Goal: Information Seeking & Learning: Find contact information

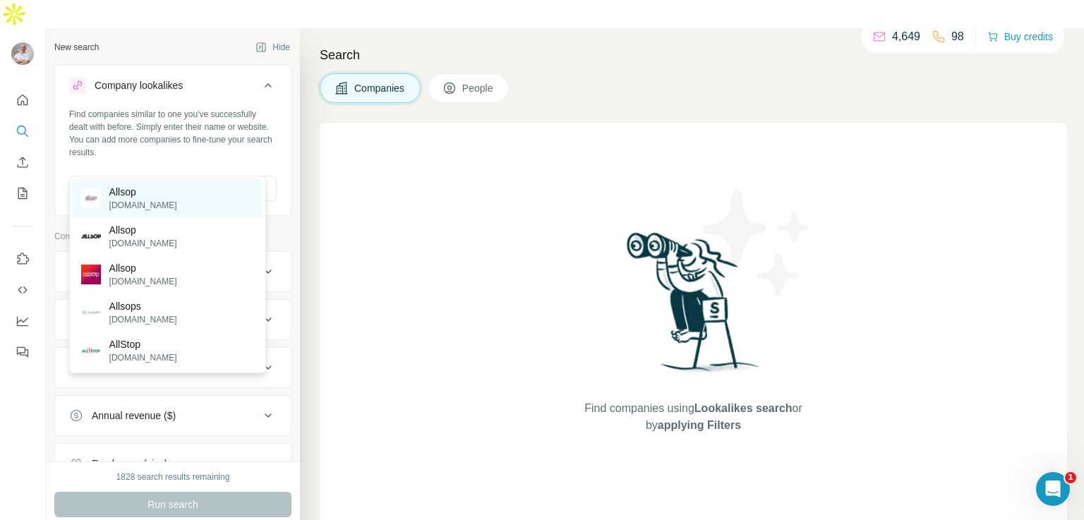
type input "******"
click at [135, 200] on p "[DOMAIN_NAME]" at bounding box center [143, 205] width 68 height 13
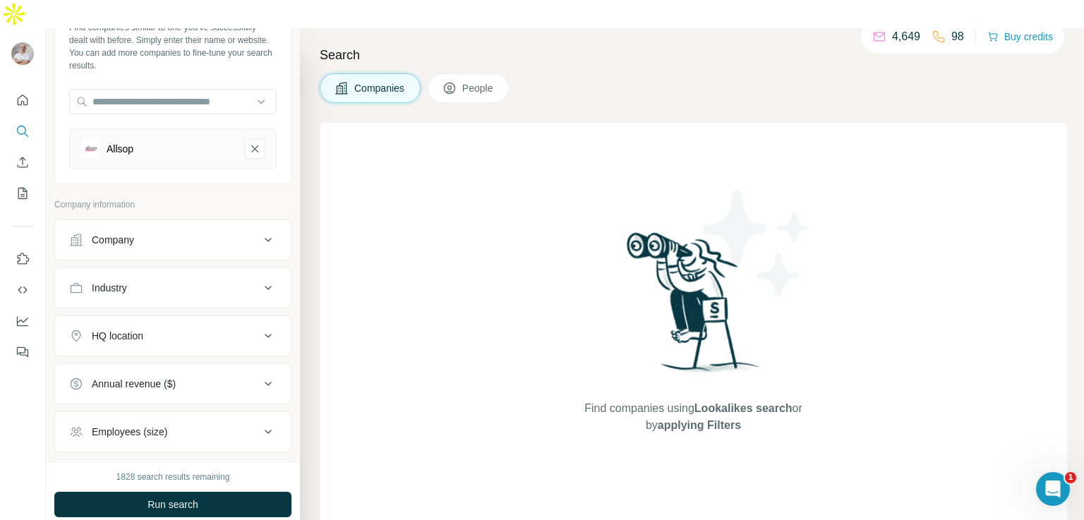
scroll to position [89, 0]
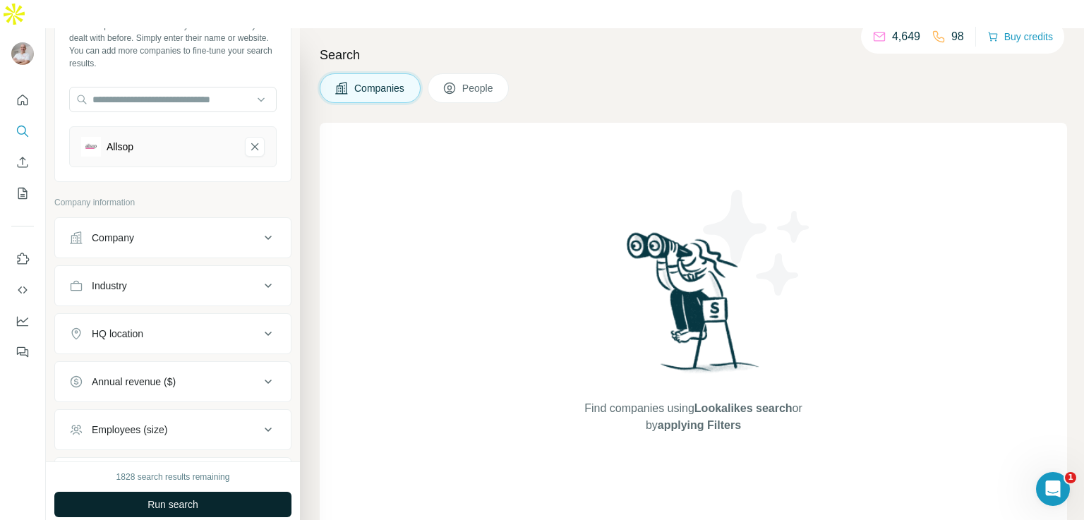
click at [161, 498] on span "Run search" at bounding box center [173, 505] width 51 height 14
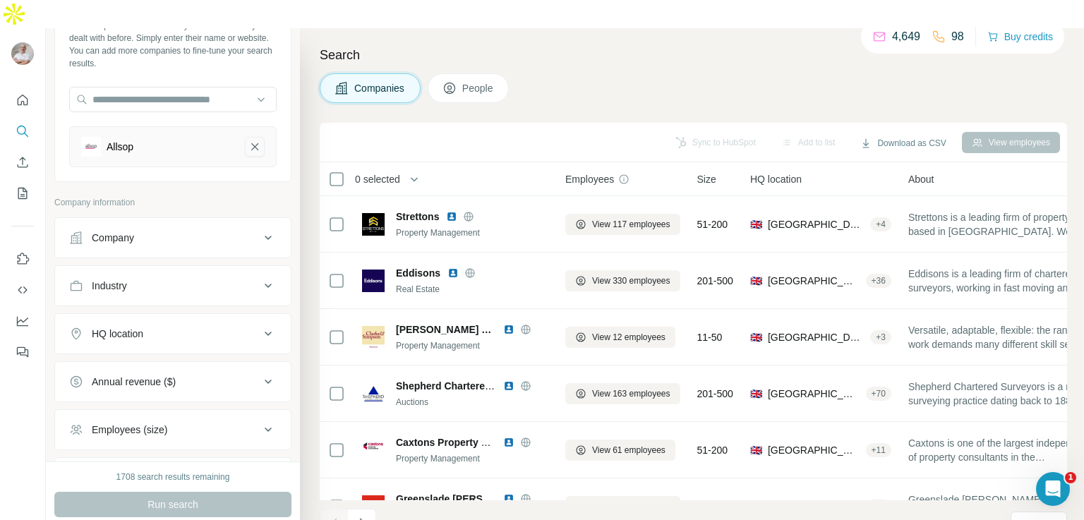
click at [248, 140] on icon "Allsop-remove-button" at bounding box center [254, 147] width 13 height 14
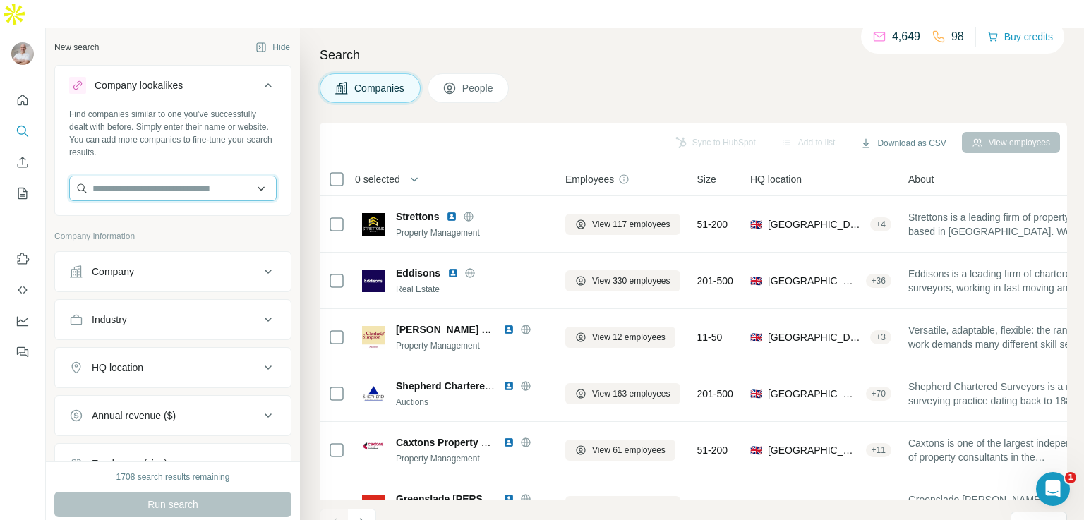
click at [163, 176] on input "text" at bounding box center [172, 188] width 207 height 25
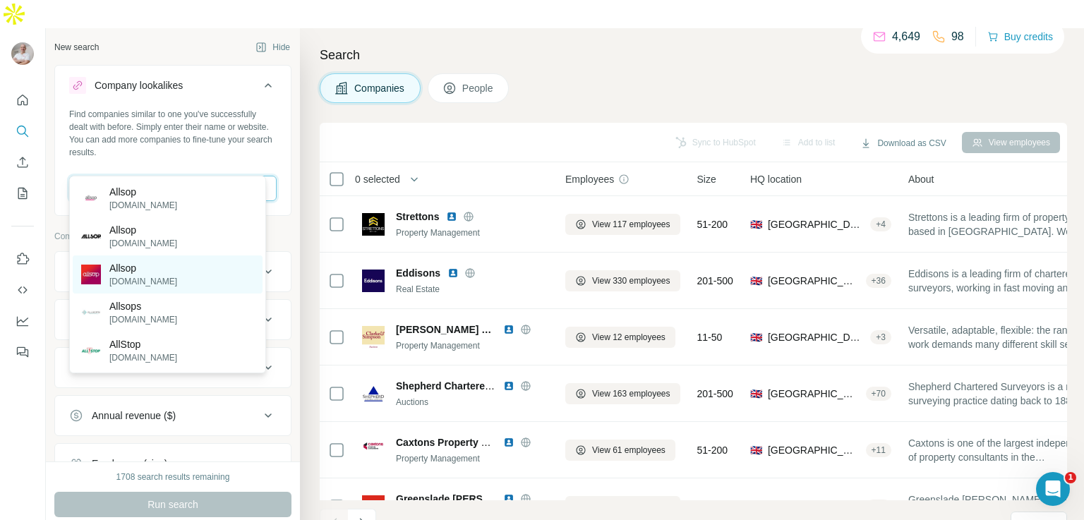
type input "******"
click at [158, 263] on p "Allsop" at bounding box center [143, 268] width 68 height 14
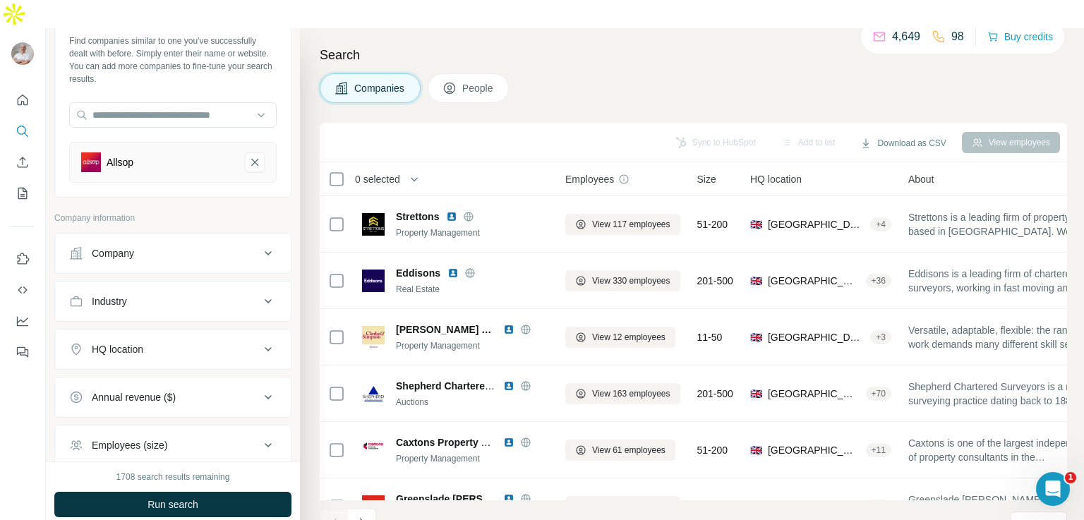
scroll to position [81, 0]
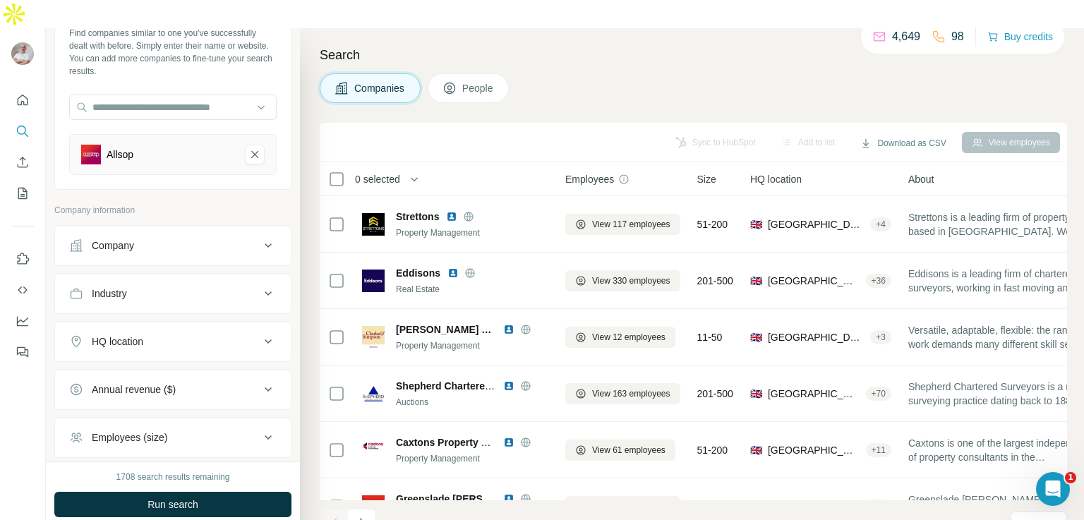
click at [159, 335] on div "HQ location" at bounding box center [164, 342] width 191 height 14
click at [148, 364] on input "text" at bounding box center [172, 376] width 207 height 25
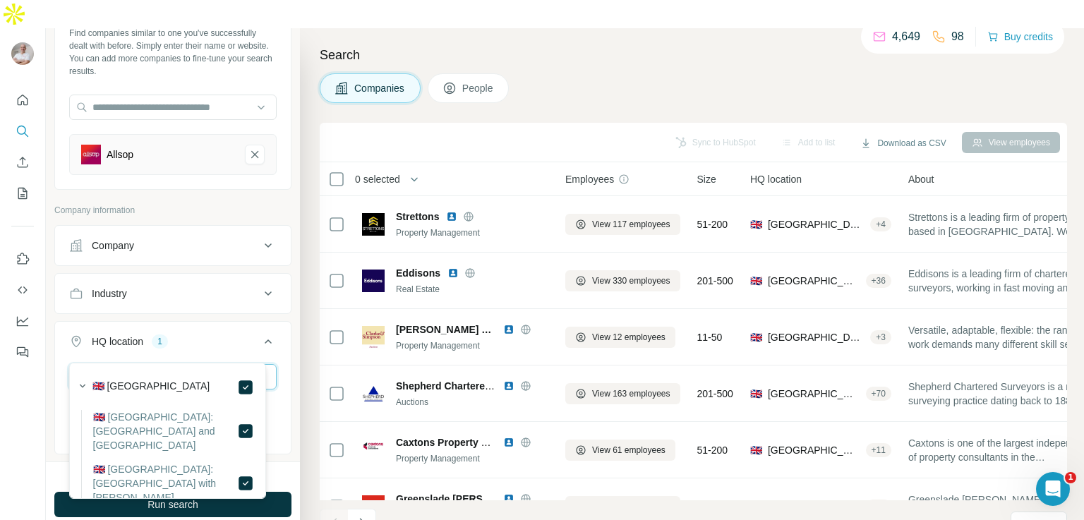
drag, startPoint x: 154, startPoint y: 349, endPoint x: 37, endPoint y: 327, distance: 119.2
click at [37, 327] on div "**********" at bounding box center [542, 288] width 1084 height 520
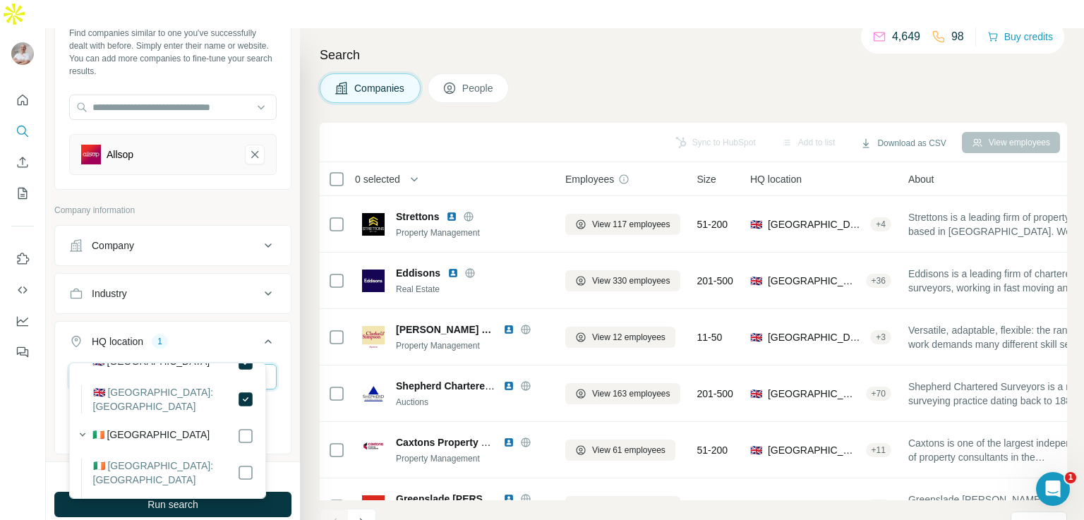
scroll to position [25, 0]
type input "*******"
click at [265, 339] on icon at bounding box center [268, 341] width 7 height 4
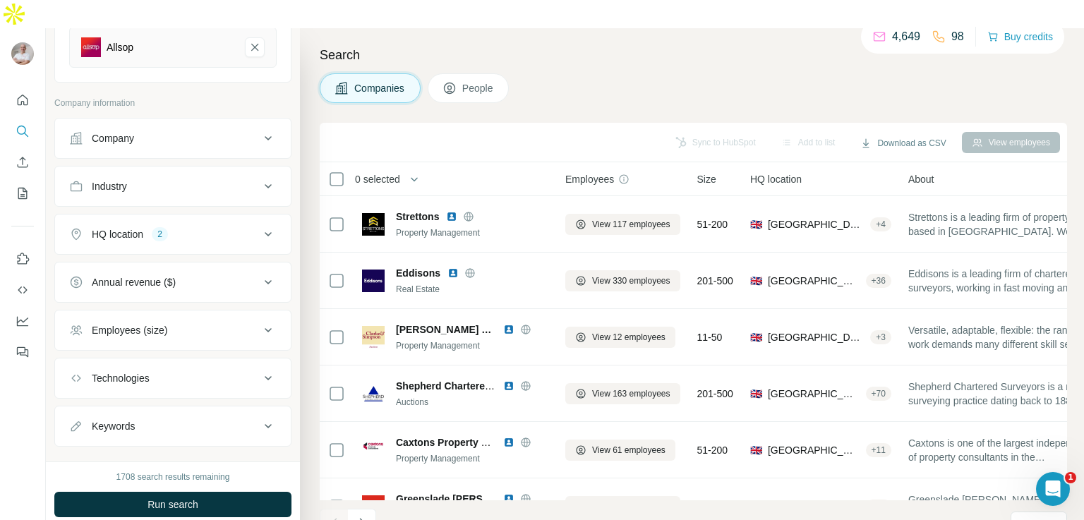
scroll to position [189, 0]
click at [176, 498] on span "Run search" at bounding box center [173, 505] width 51 height 14
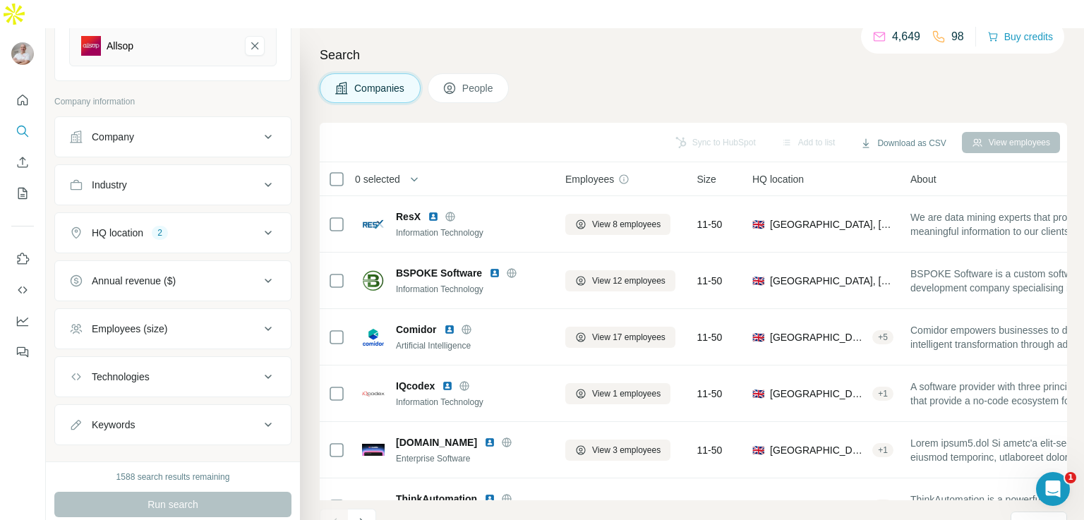
scroll to position [205, 0]
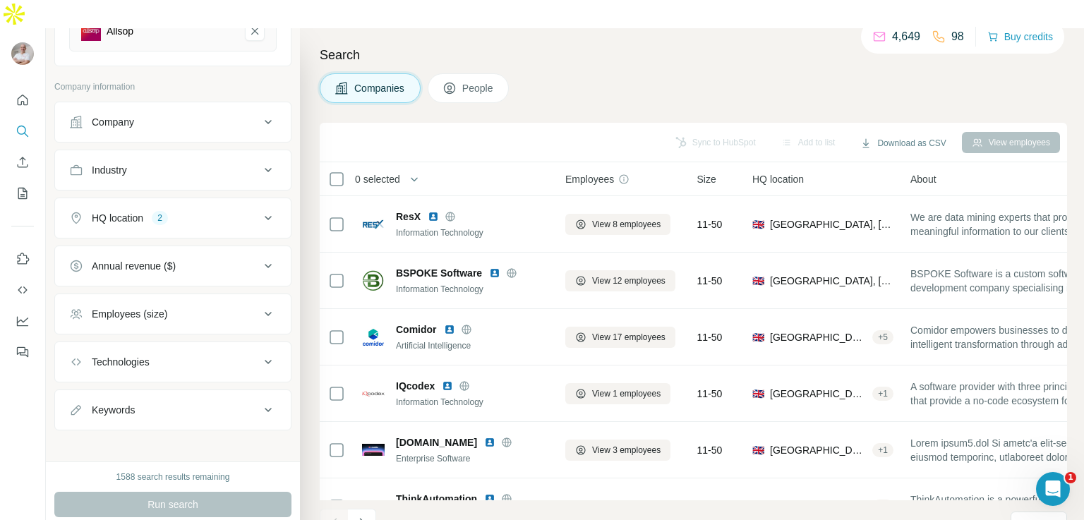
click at [132, 307] on div "Employees (size)" at bounding box center [130, 314] width 76 height 14
click at [78, 389] on icon at bounding box center [77, 397] width 17 height 17
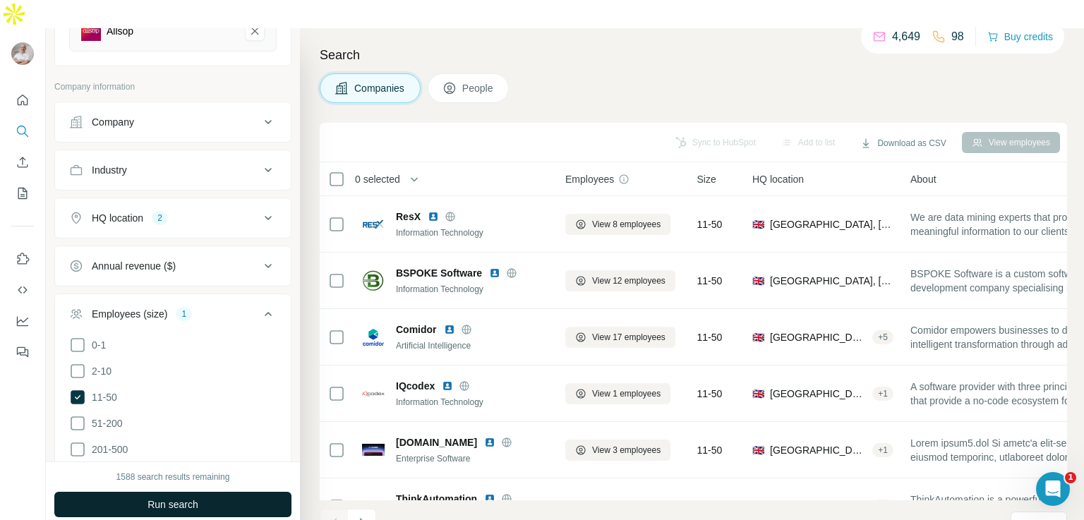
click at [150, 498] on span "Run search" at bounding box center [173, 505] width 51 height 14
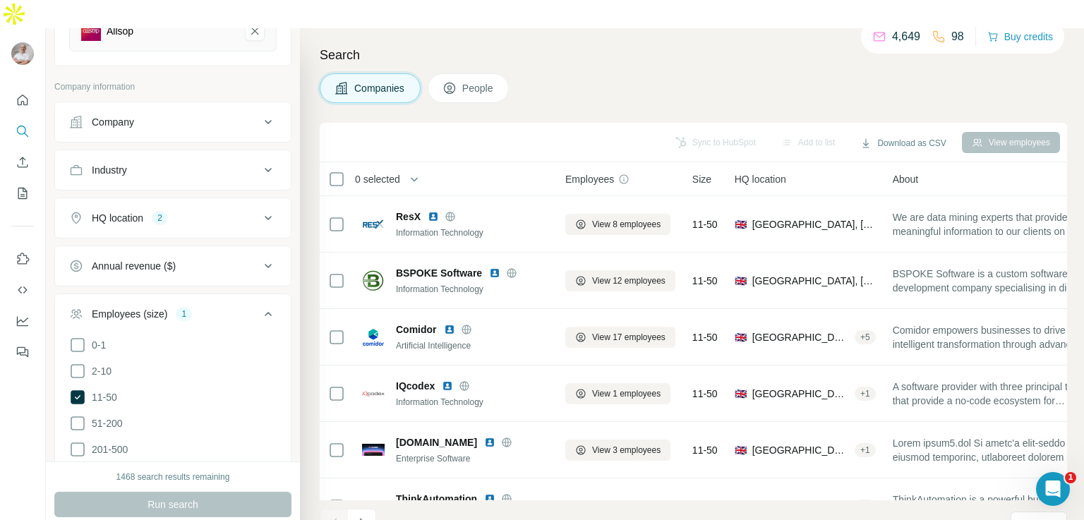
click at [265, 312] on icon at bounding box center [268, 314] width 7 height 4
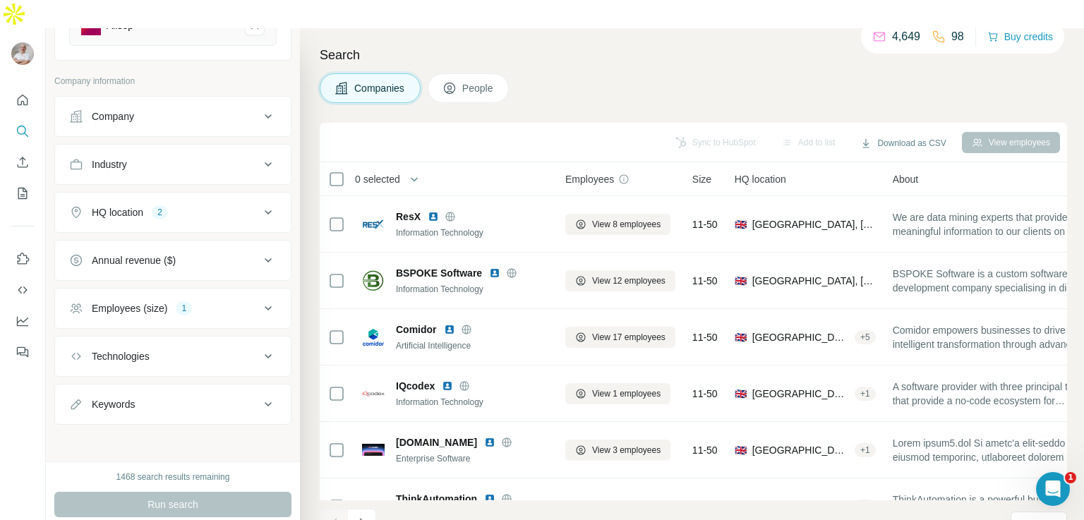
click at [476, 81] on span "People" at bounding box center [478, 88] width 32 height 14
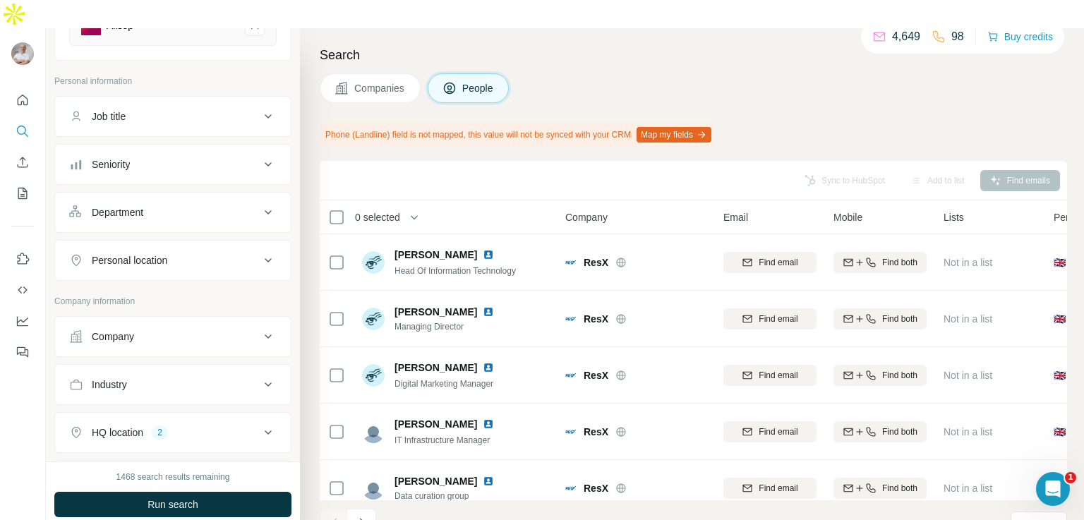
scroll to position [246, 0]
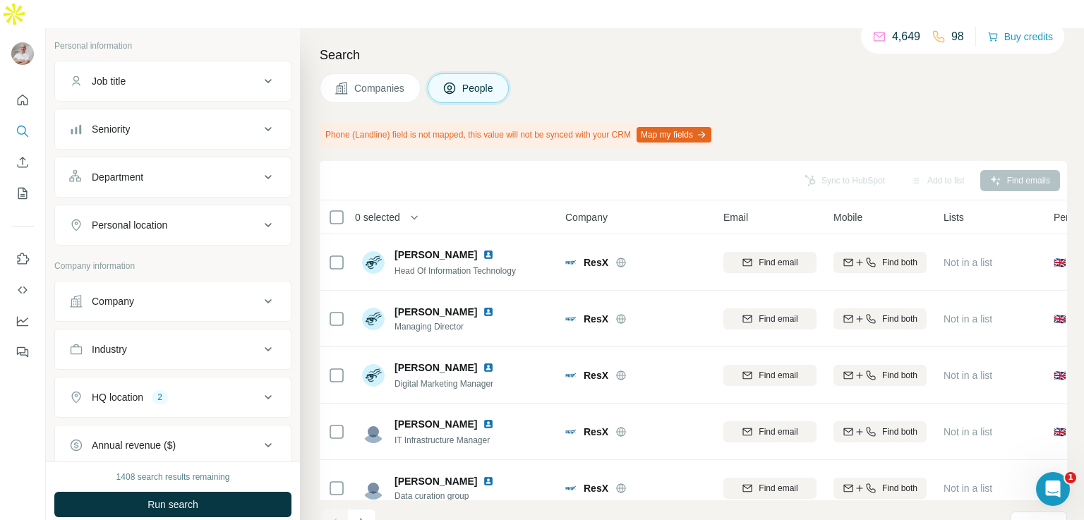
click at [260, 169] on icon at bounding box center [268, 177] width 17 height 17
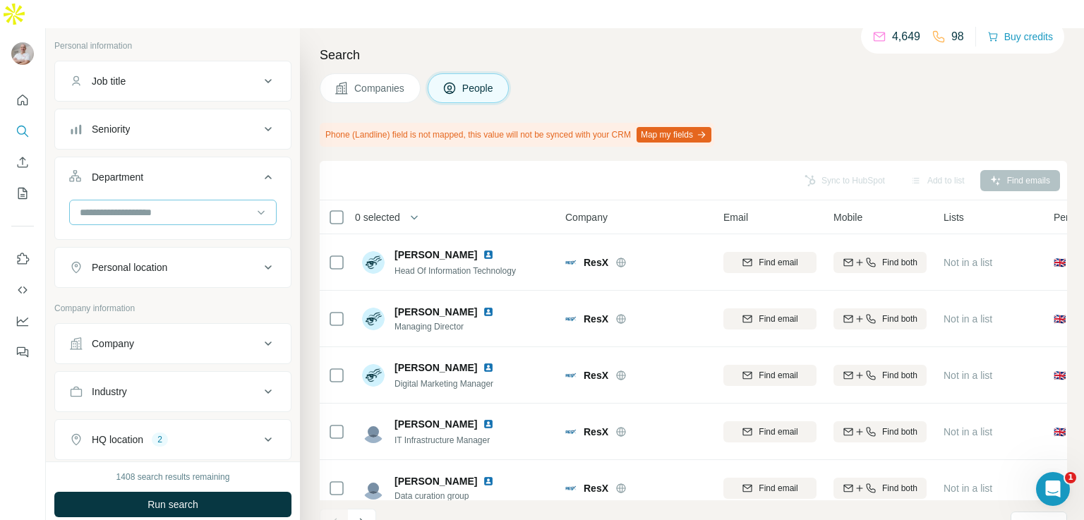
click at [182, 205] on input at bounding box center [165, 213] width 174 height 16
type input "*****"
click at [127, 220] on div "Sales" at bounding box center [167, 214] width 173 height 14
click at [260, 169] on icon at bounding box center [268, 177] width 17 height 17
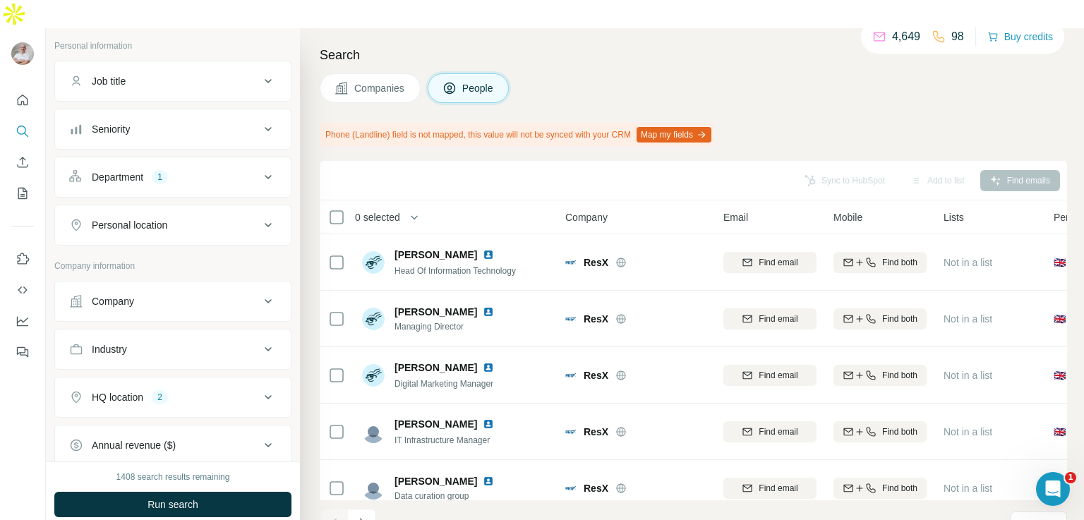
click at [260, 121] on icon at bounding box center [268, 129] width 17 height 17
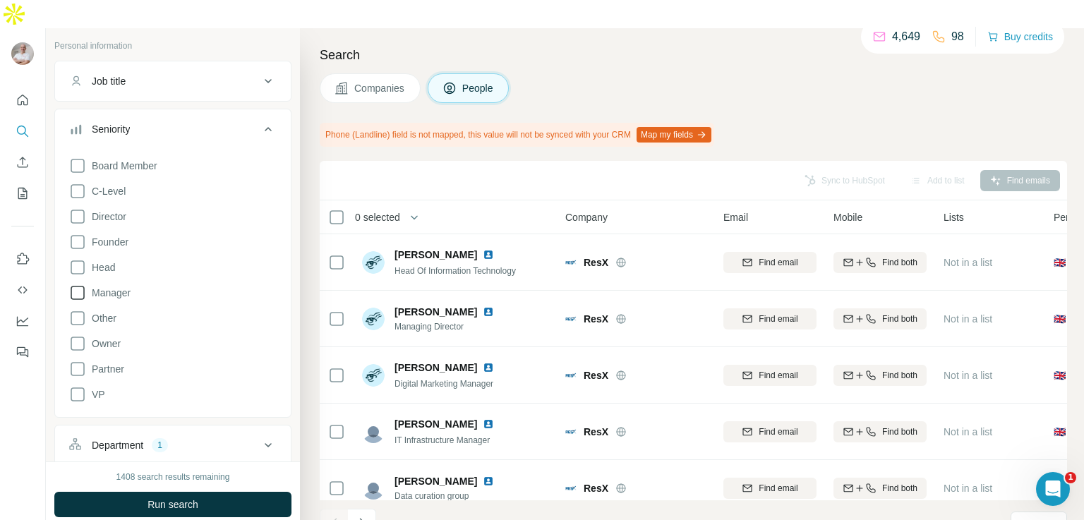
click at [78, 284] on icon at bounding box center [77, 292] width 17 height 17
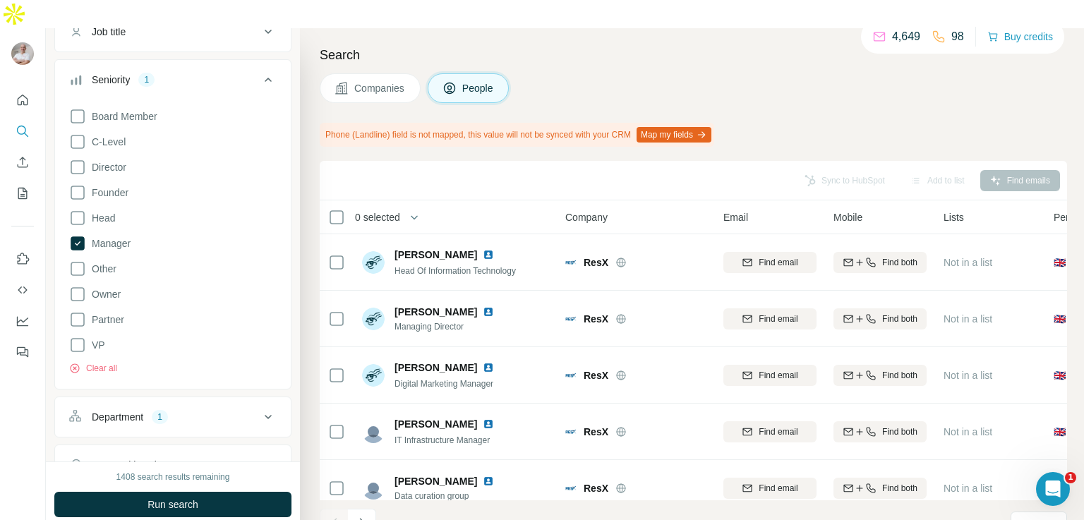
scroll to position [289, 0]
click at [260, 77] on icon at bounding box center [268, 85] width 17 height 17
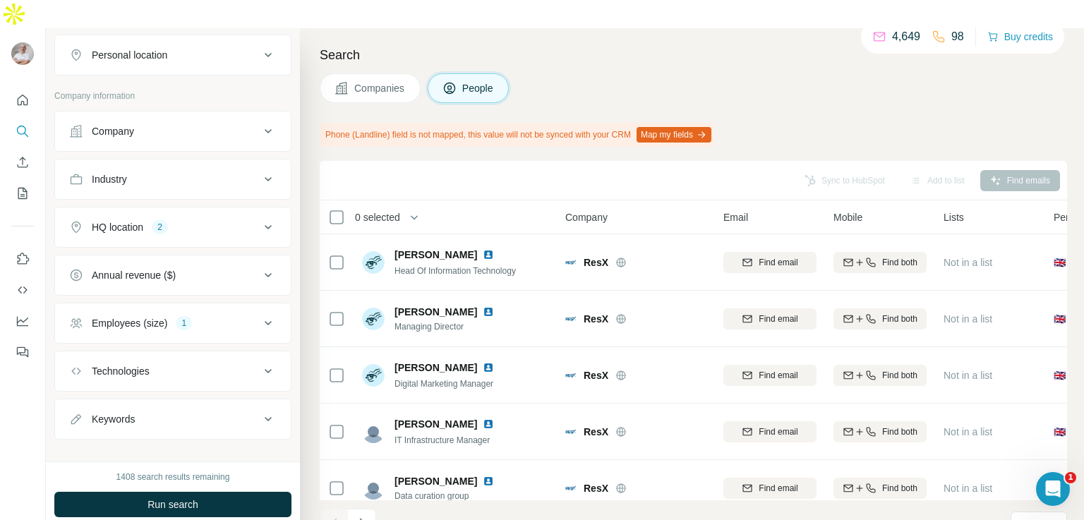
scroll to position [429, 0]
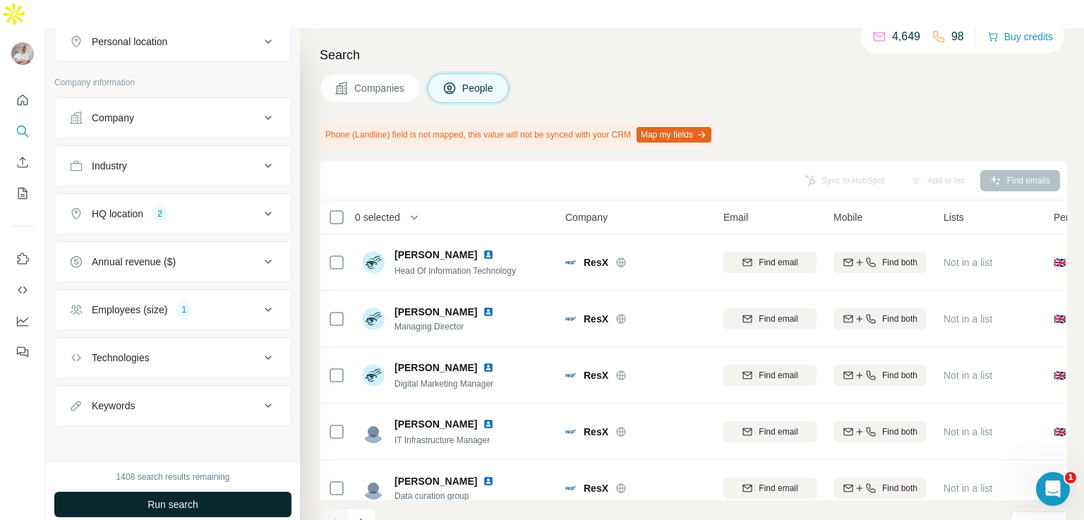
click at [169, 498] on span "Run search" at bounding box center [173, 505] width 51 height 14
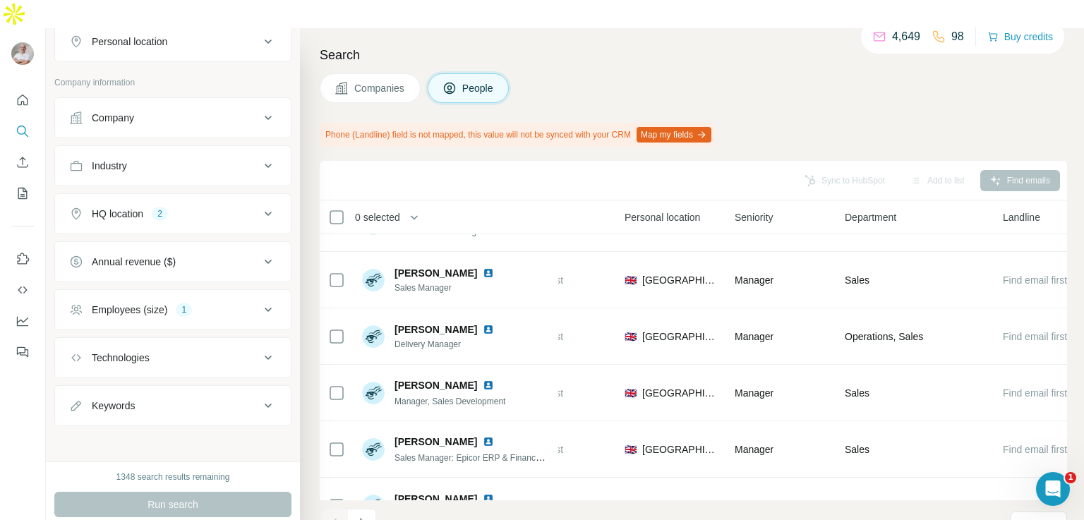
scroll to position [0, 429]
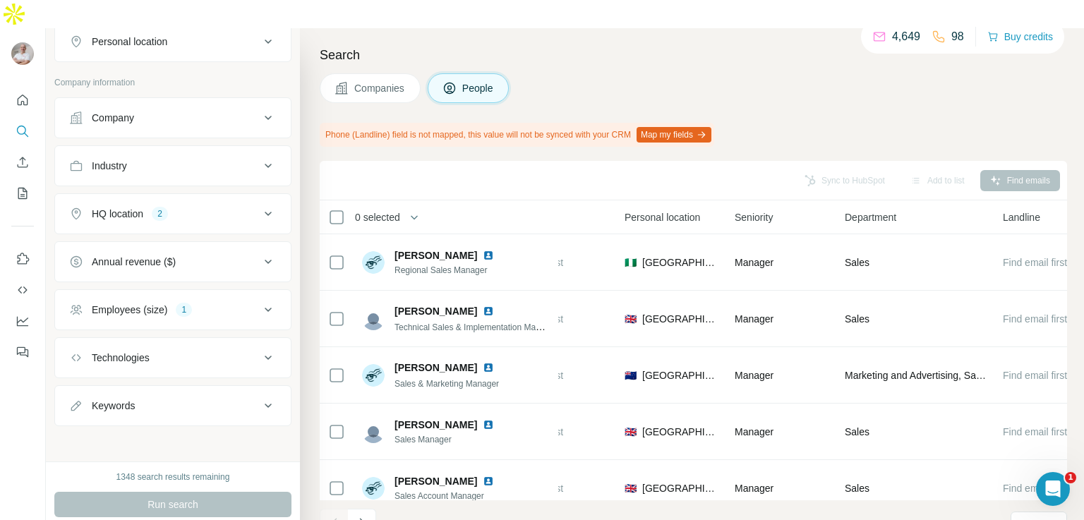
click at [260, 205] on icon at bounding box center [268, 213] width 17 height 17
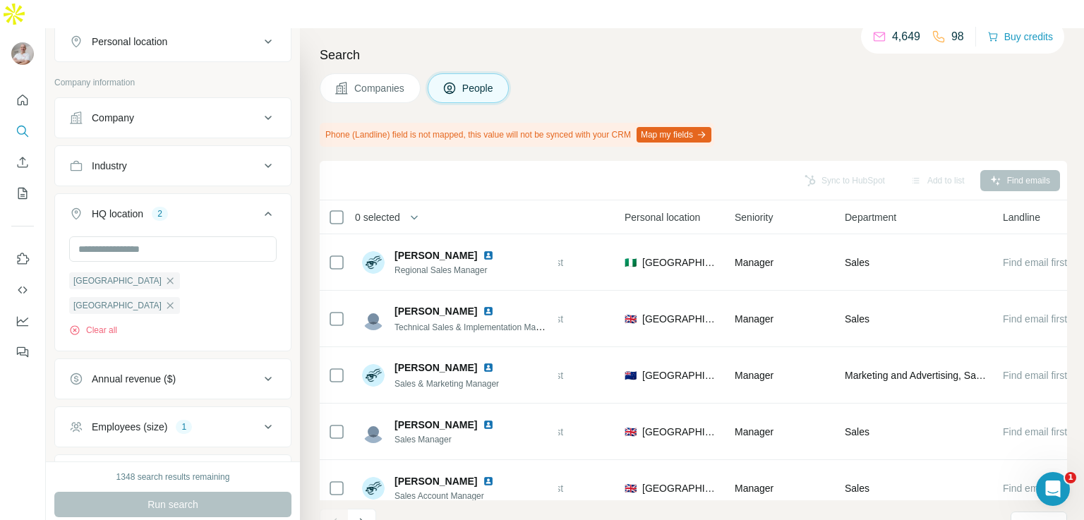
click at [260, 205] on icon at bounding box center [268, 213] width 17 height 17
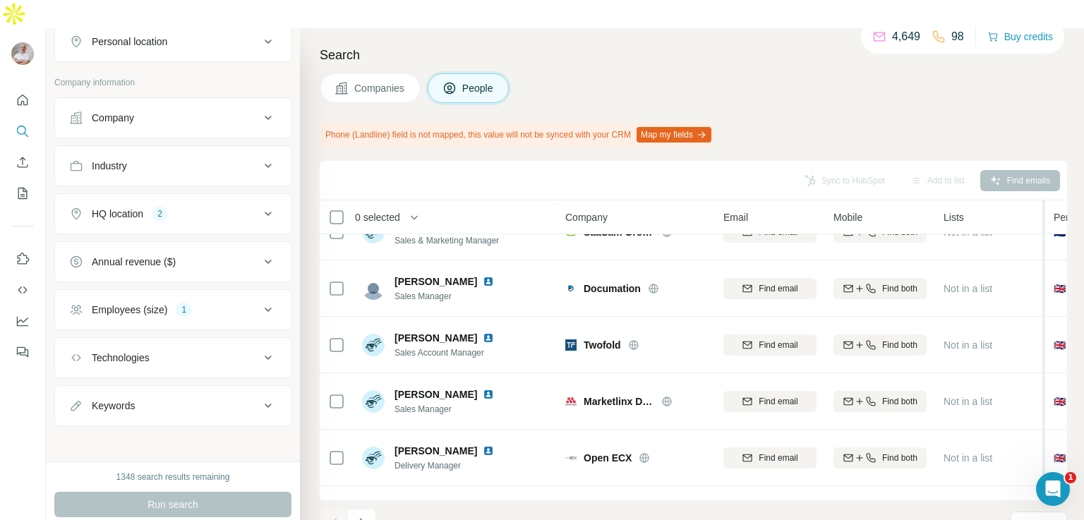
scroll to position [0, 0]
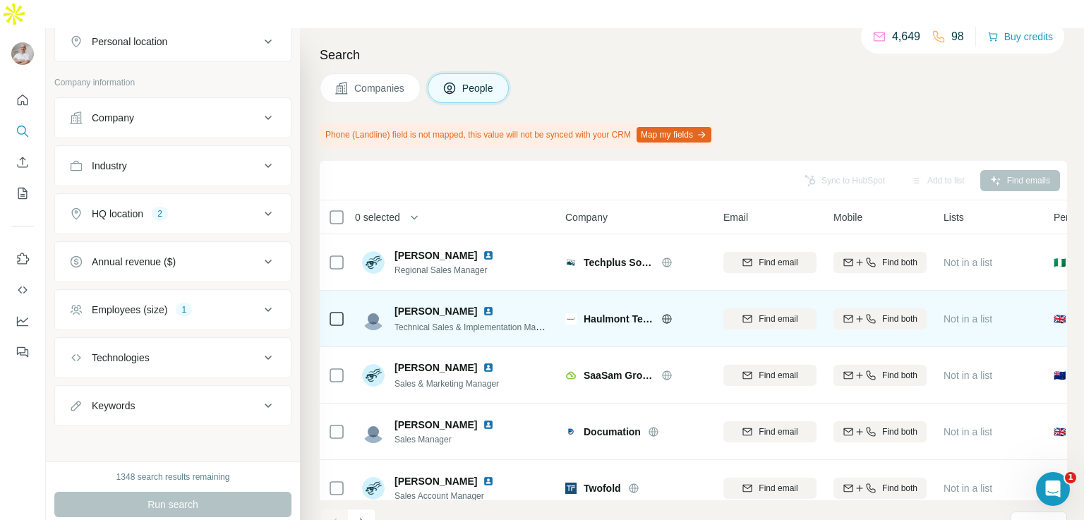
click at [624, 312] on span "Haulmont Technology" at bounding box center [619, 319] width 71 height 14
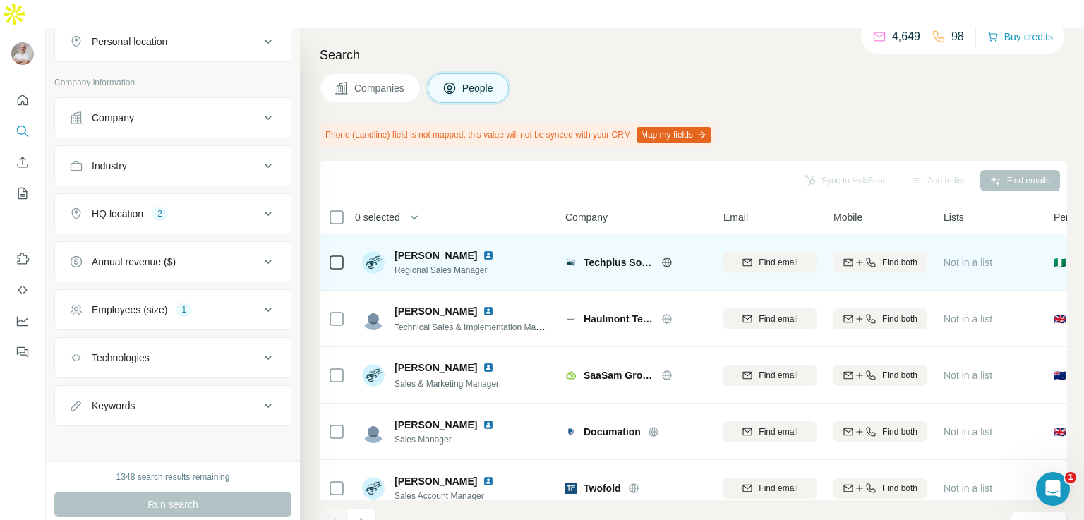
click at [570, 257] on img at bounding box center [570, 262] width 11 height 11
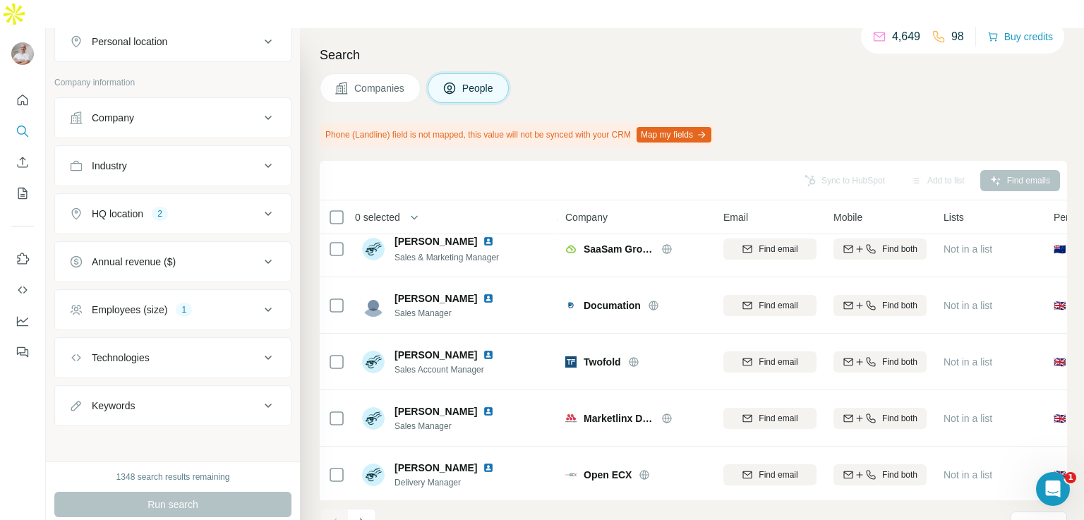
scroll to position [127, 0]
click at [265, 356] on icon at bounding box center [268, 358] width 7 height 4
click at [198, 380] on input "text" at bounding box center [172, 392] width 207 height 25
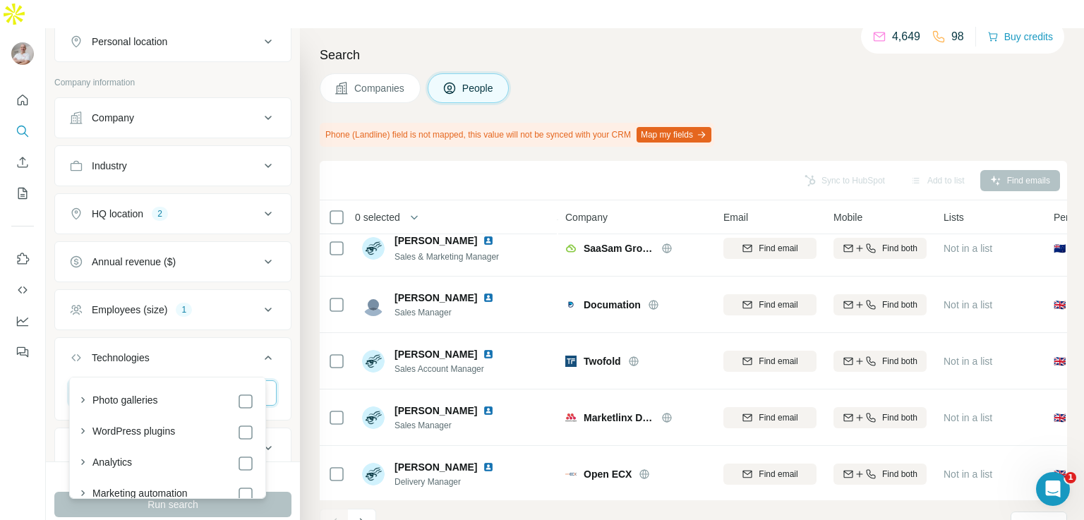
type input "*"
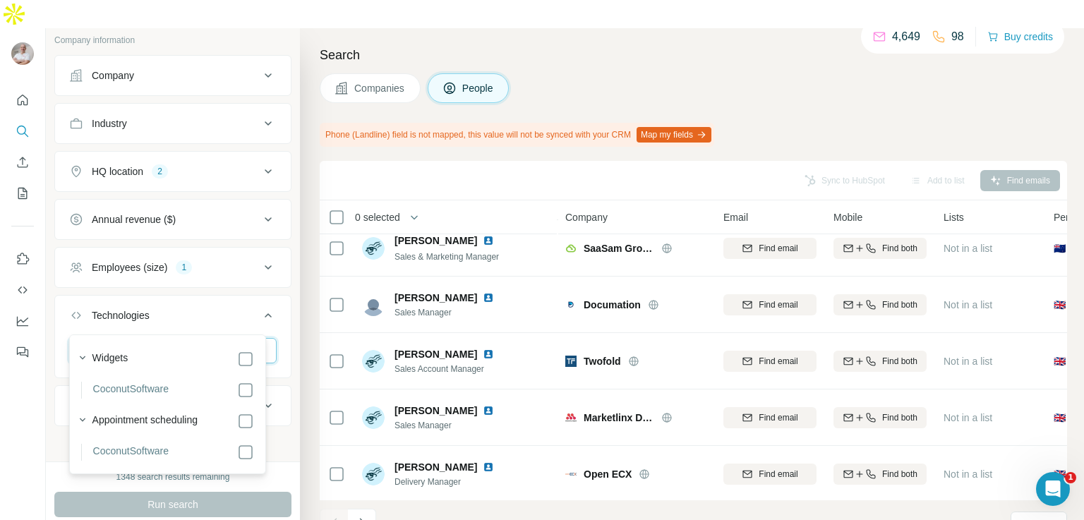
type input "*"
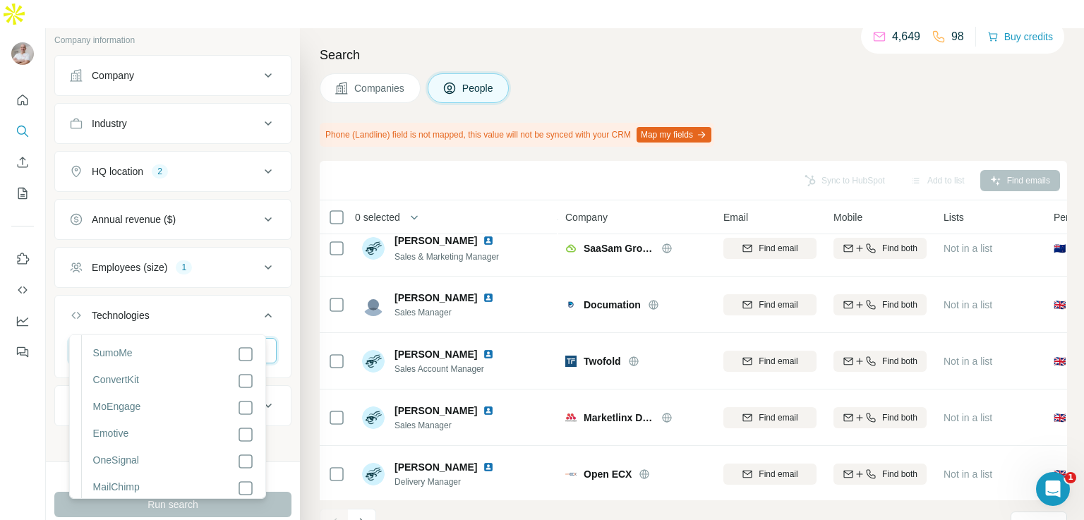
scroll to position [0, 0]
click at [78, 418] on icon "button" at bounding box center [83, 420] width 14 height 14
click at [82, 452] on icon "button" at bounding box center [83, 452] width 6 height 4
click at [145, 338] on input "*******" at bounding box center [172, 350] width 207 height 25
type input "*"
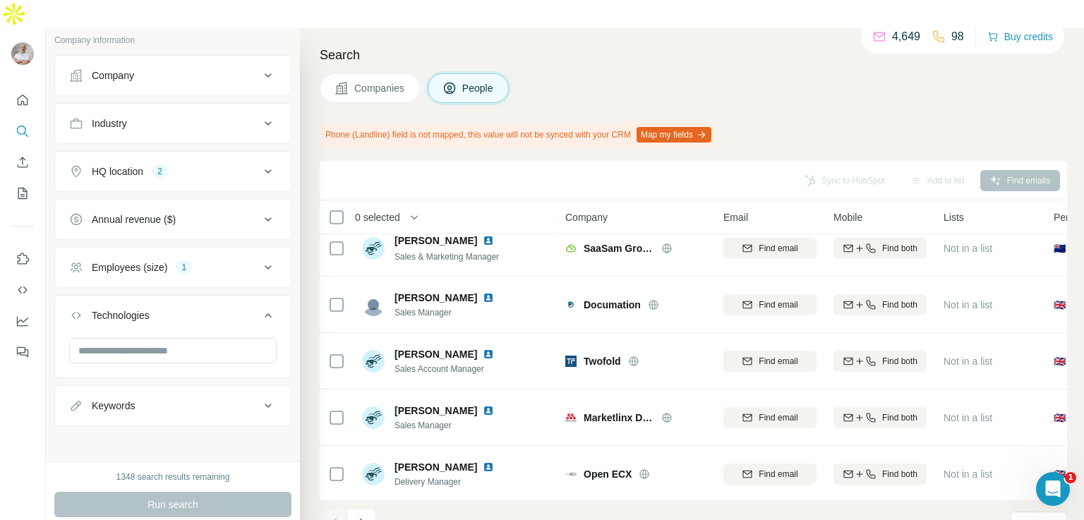
click at [260, 307] on icon at bounding box center [268, 315] width 17 height 17
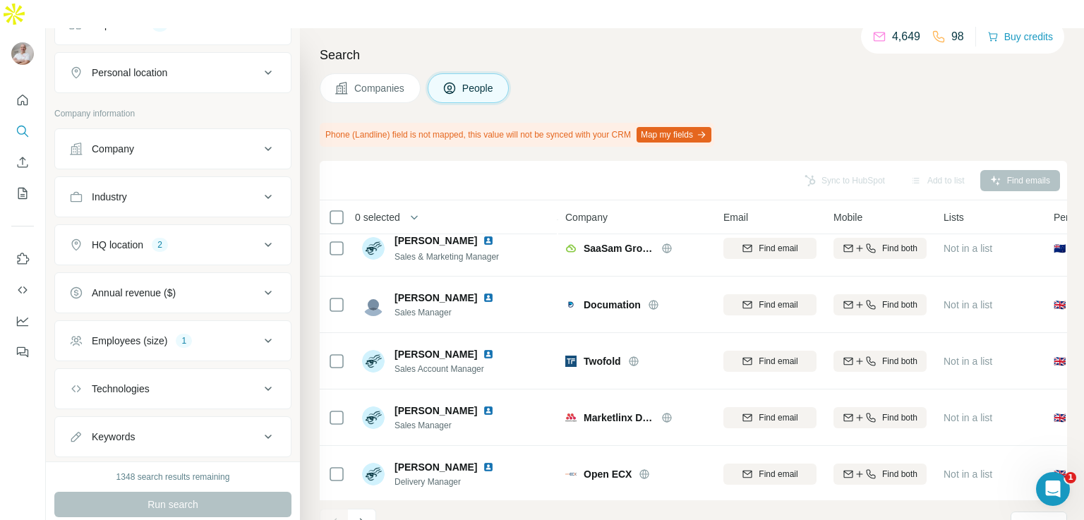
scroll to position [429, 0]
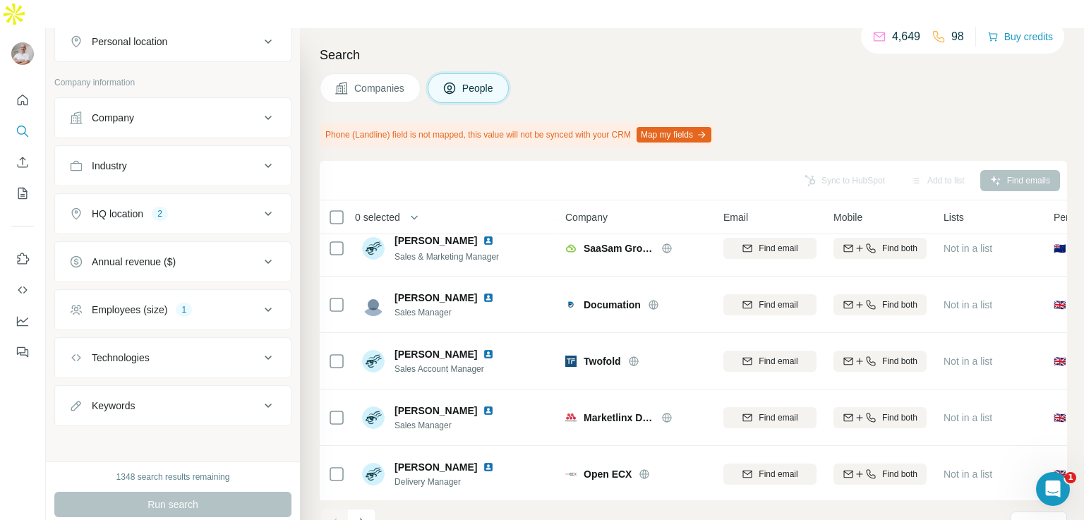
click at [260, 397] on icon at bounding box center [268, 405] width 17 height 17
click at [143, 428] on input "text" at bounding box center [158, 440] width 179 height 25
type input "**"
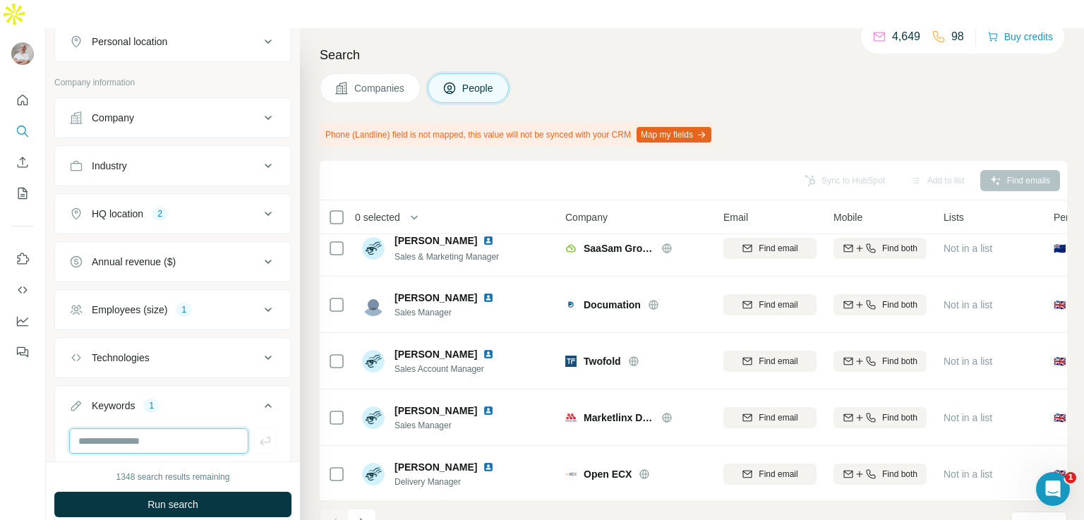
click at [143, 428] on input "text" at bounding box center [158, 440] width 179 height 25
type input "**********"
type input "***"
type input "**********"
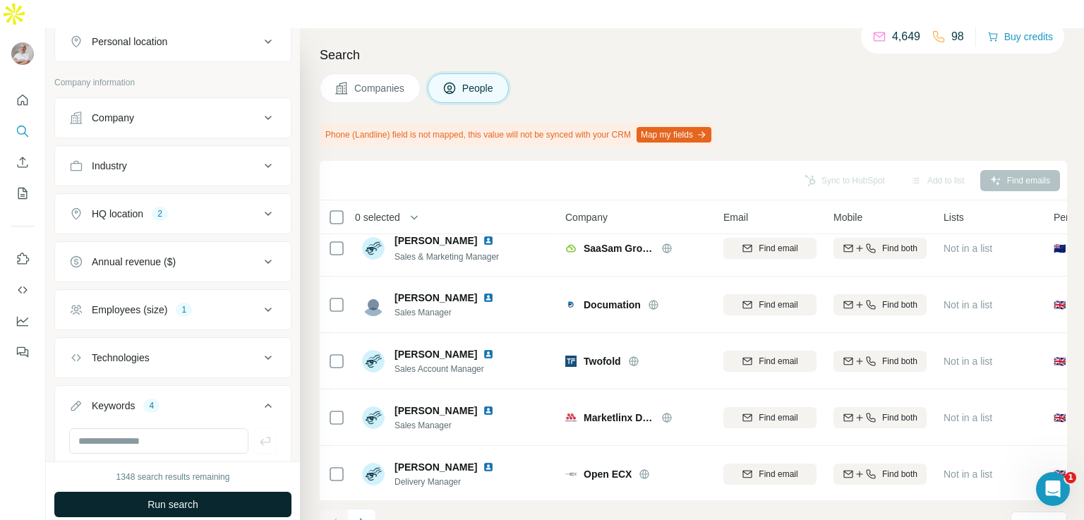
click at [174, 498] on span "Run search" at bounding box center [173, 505] width 51 height 14
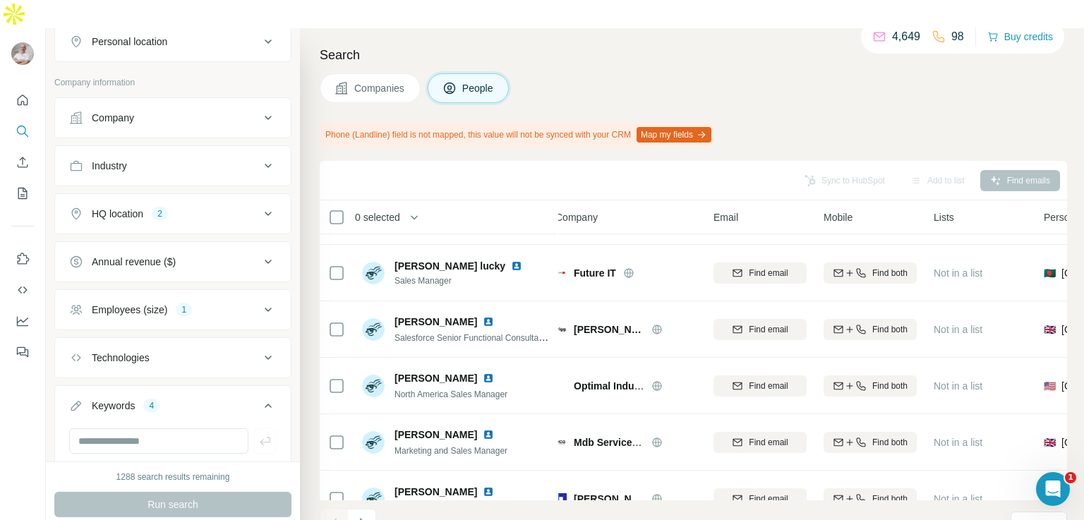
scroll to position [3128, 10]
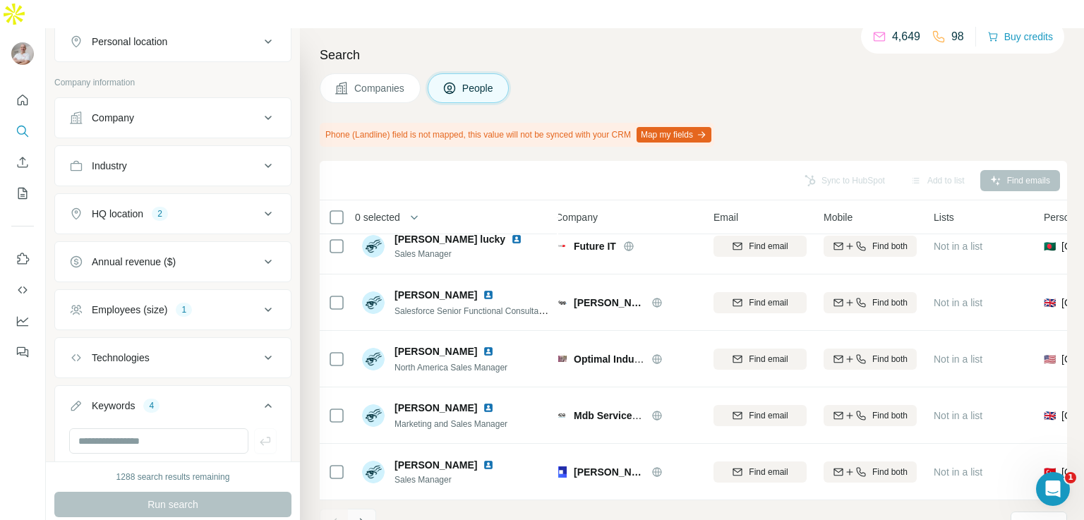
click at [371, 509] on button "Navigate to next page" at bounding box center [362, 523] width 28 height 28
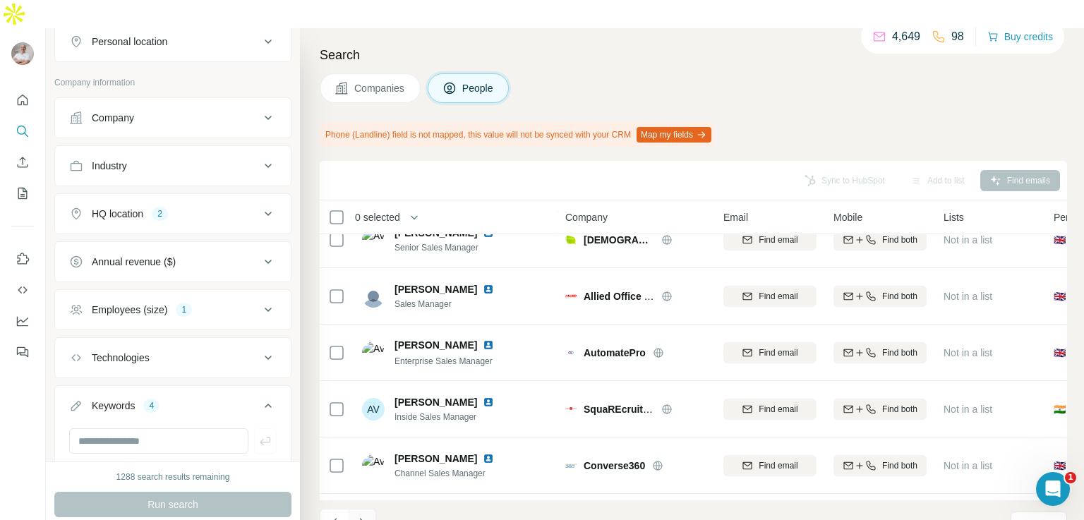
scroll to position [3128, 0]
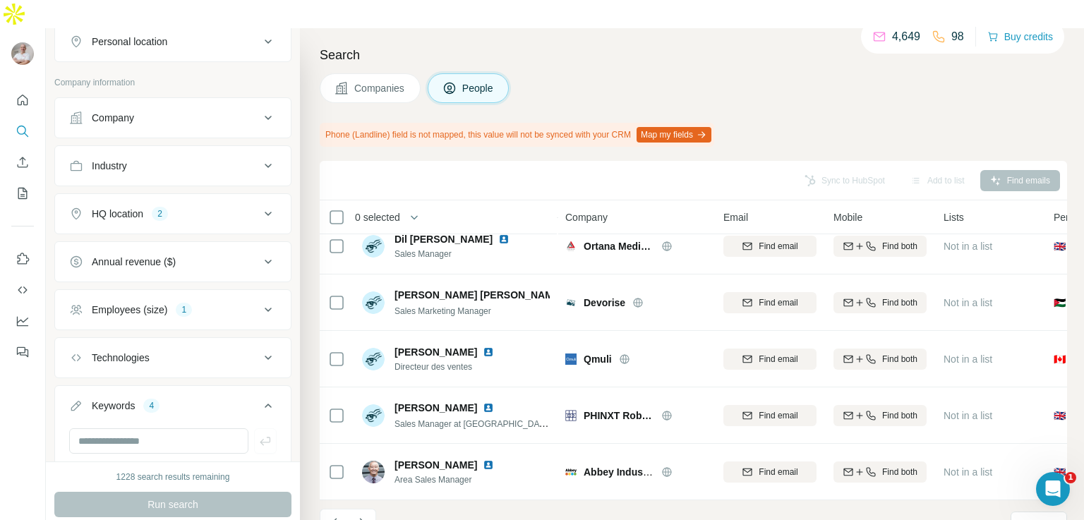
click at [260, 205] on icon at bounding box center [268, 213] width 17 height 17
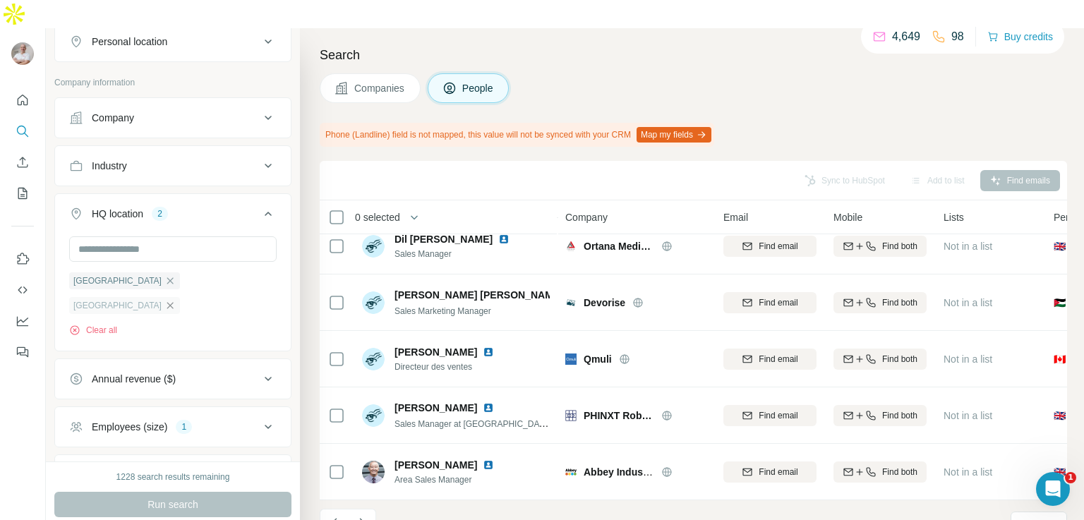
click at [176, 300] on icon "button" at bounding box center [169, 305] width 11 height 11
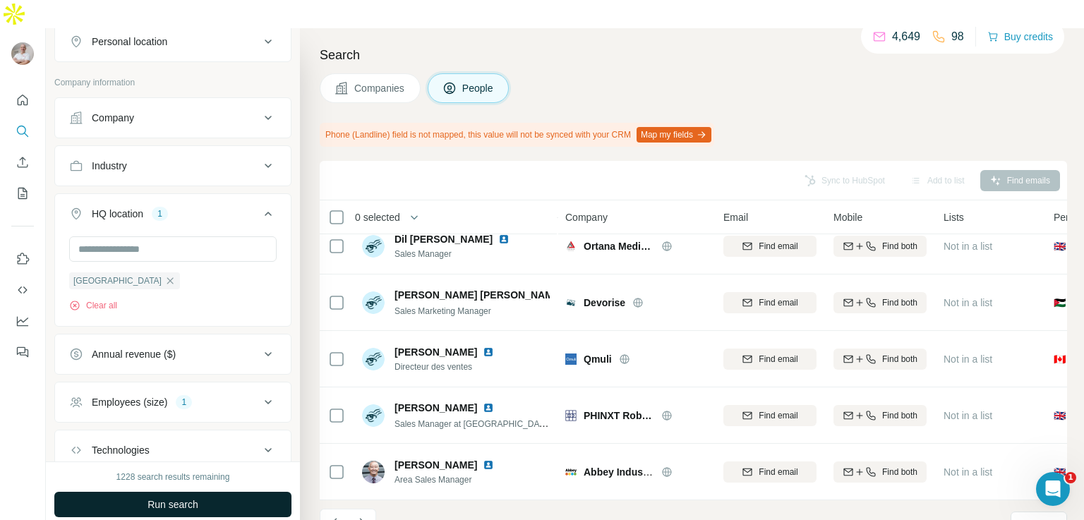
click at [178, 498] on span "Run search" at bounding box center [173, 505] width 51 height 14
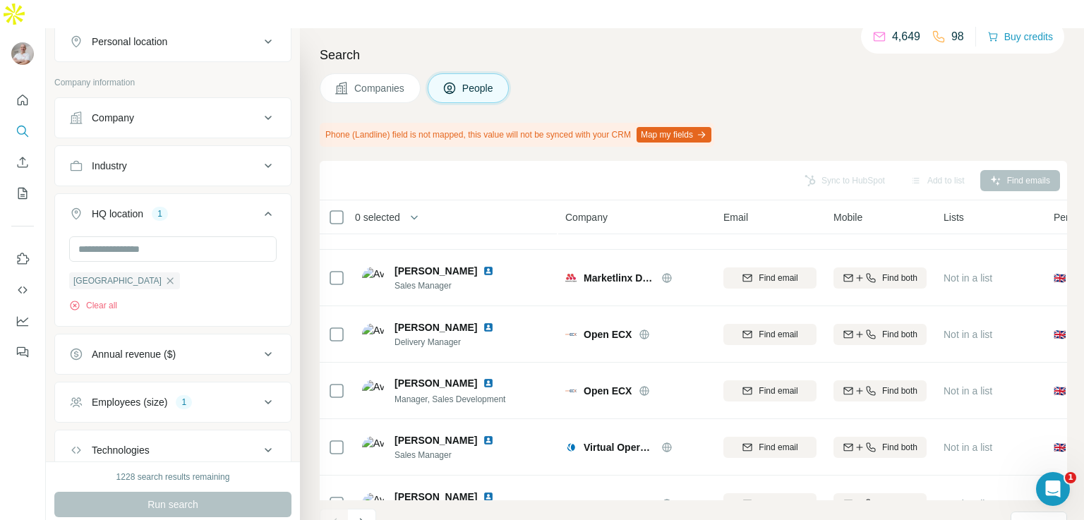
scroll to position [3128, 0]
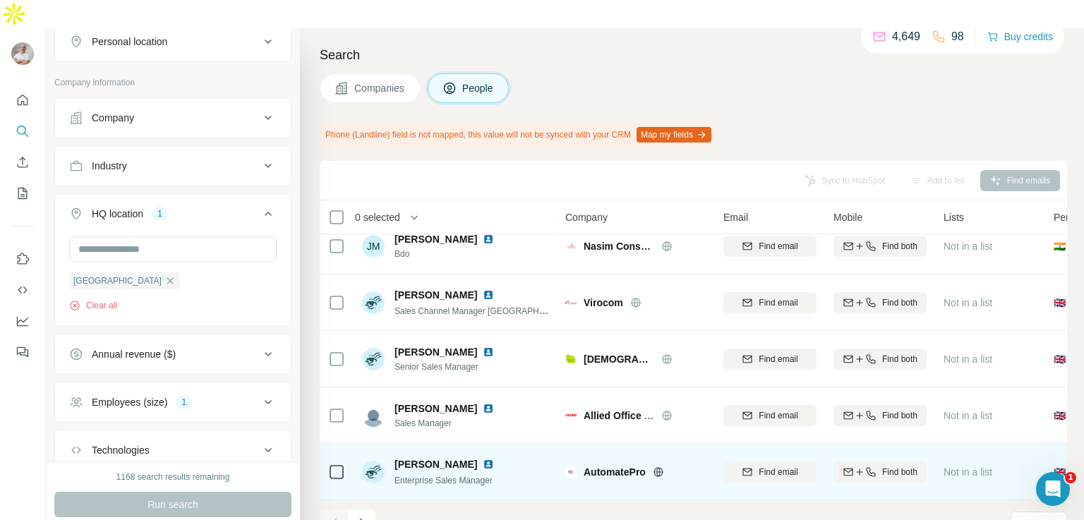
click at [483, 459] on img at bounding box center [488, 464] width 11 height 11
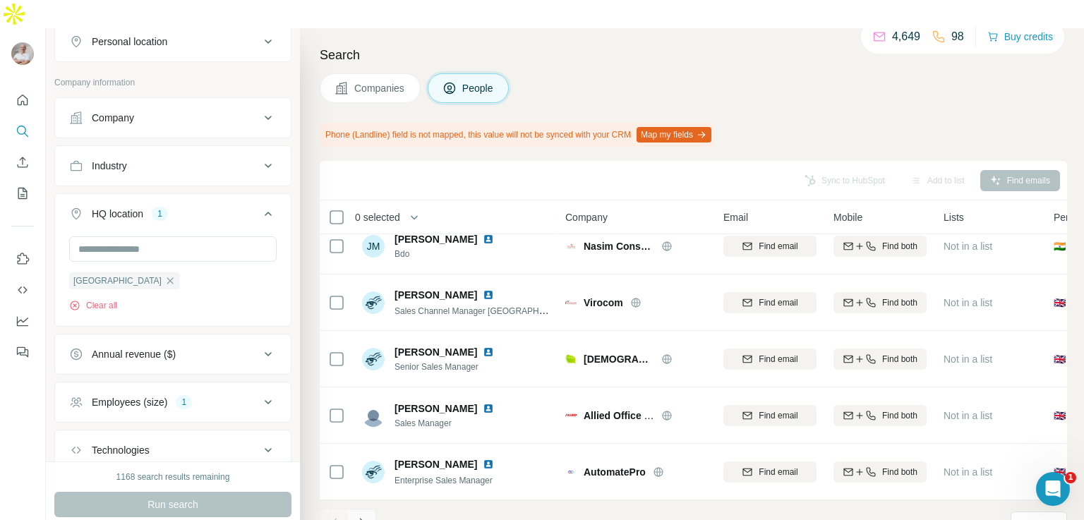
click at [363, 516] on icon "Navigate to next page" at bounding box center [362, 523] width 14 height 14
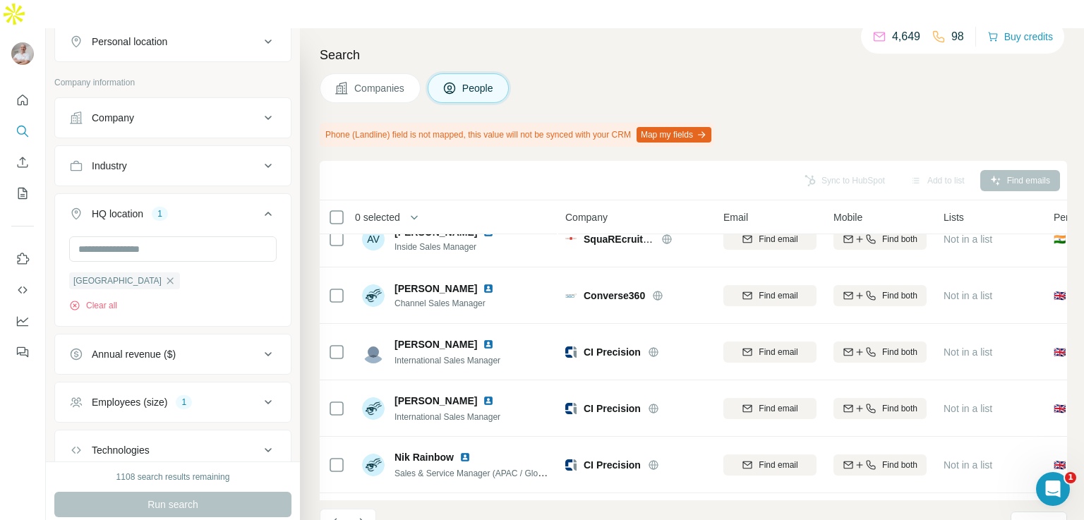
scroll to position [0, 0]
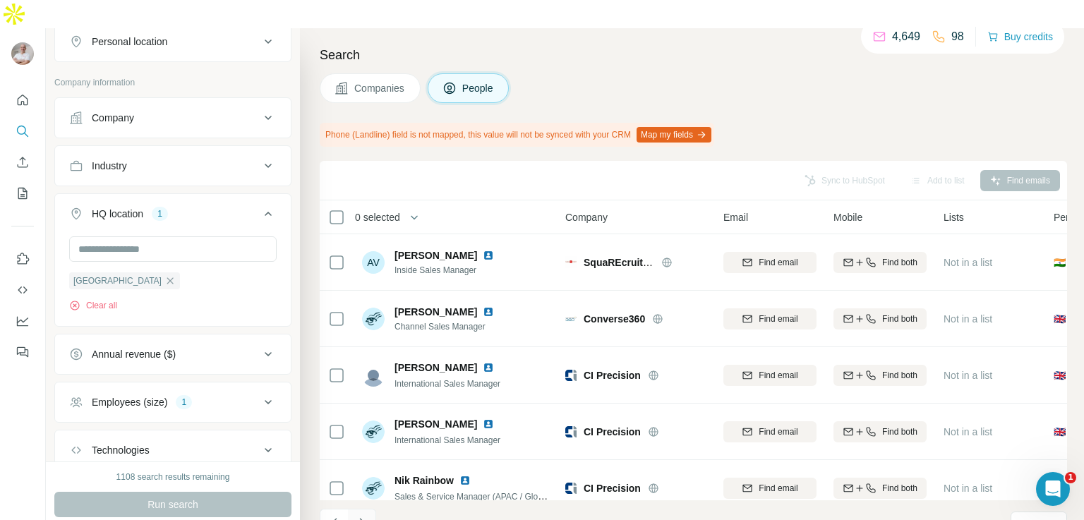
click at [361, 516] on icon "Navigate to next page" at bounding box center [362, 523] width 14 height 14
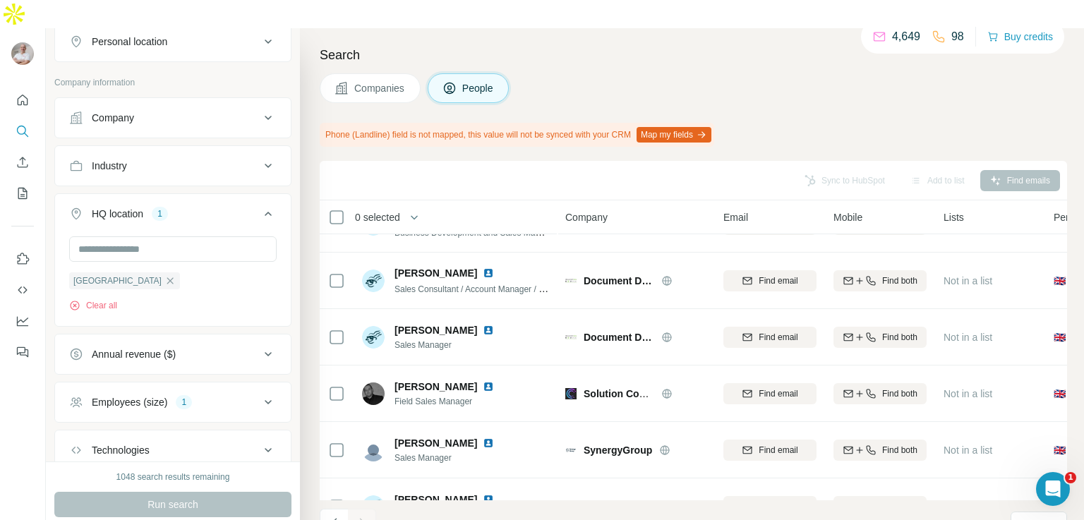
scroll to position [2902, 0]
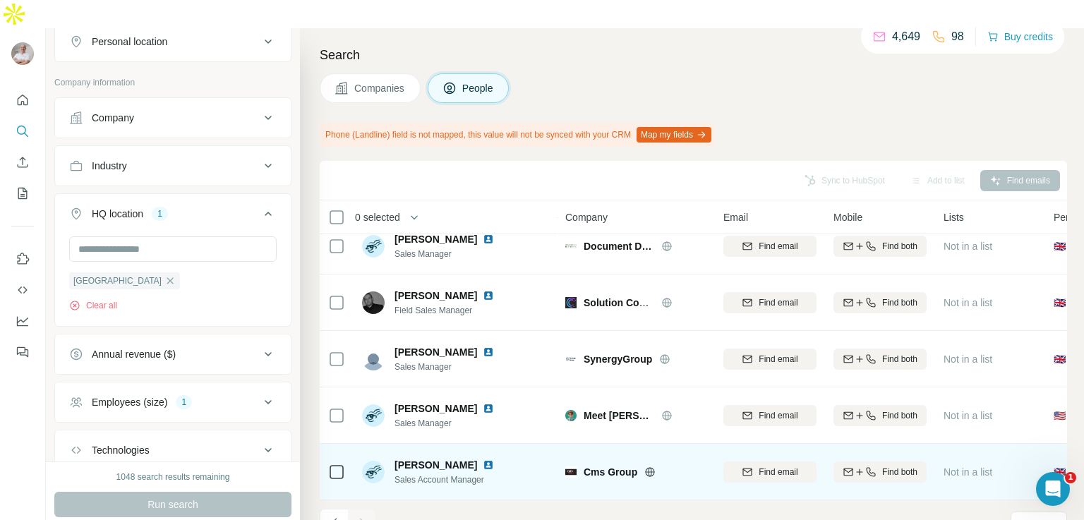
click at [483, 459] on img at bounding box center [488, 464] width 11 height 11
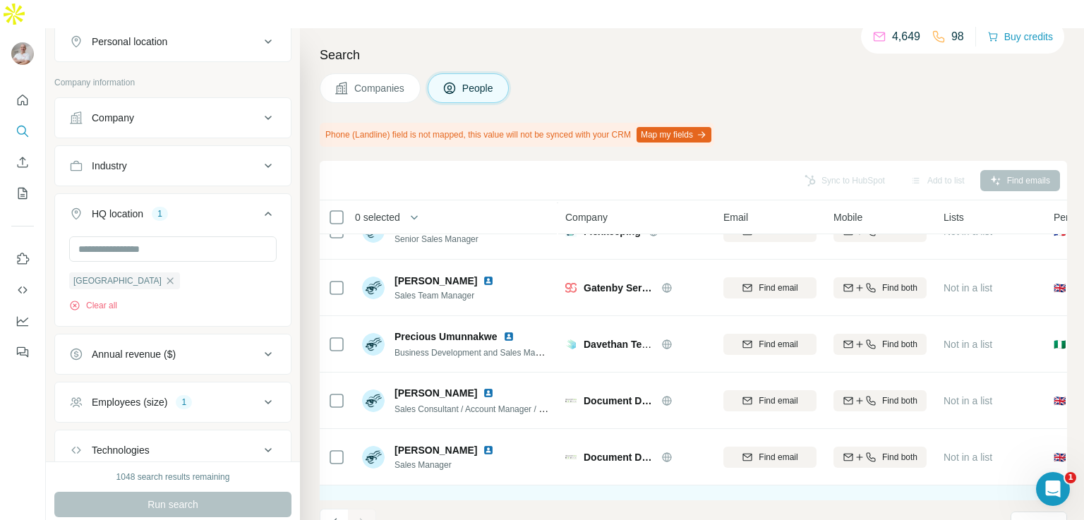
scroll to position [2684, 0]
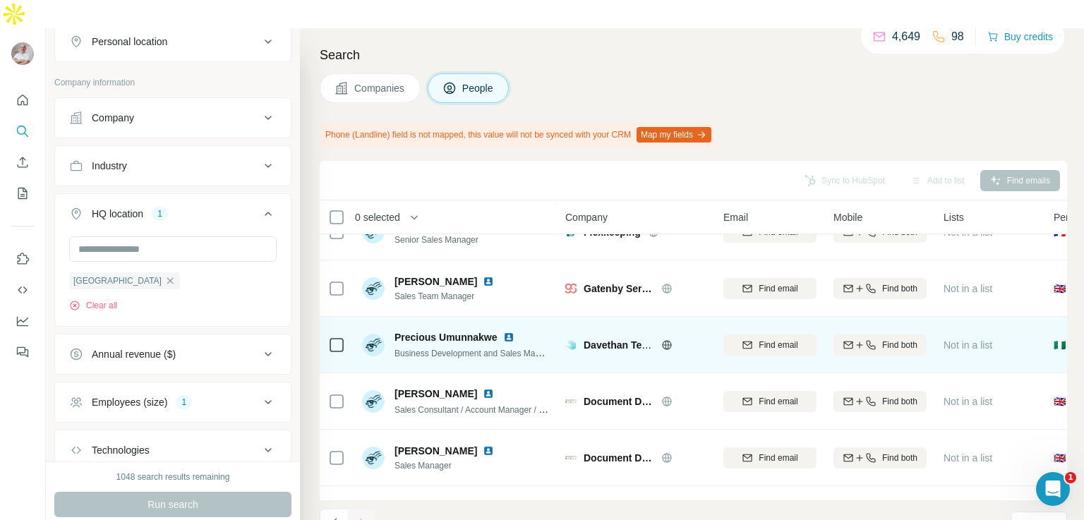
click at [572, 338] on div "Davethan Technologies" at bounding box center [635, 345] width 141 height 14
click at [668, 340] on icon at bounding box center [667, 344] width 4 height 9
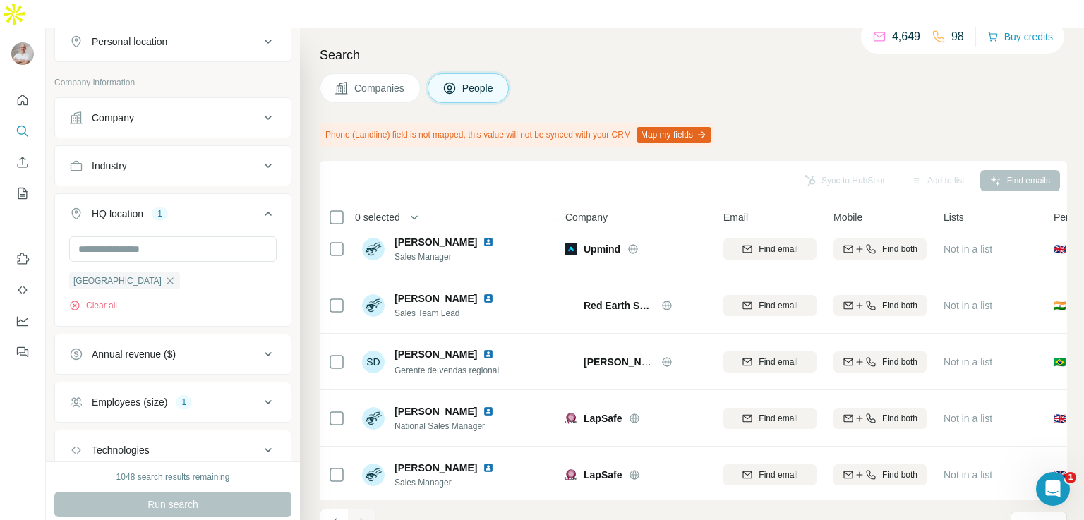
scroll to position [1593, 0]
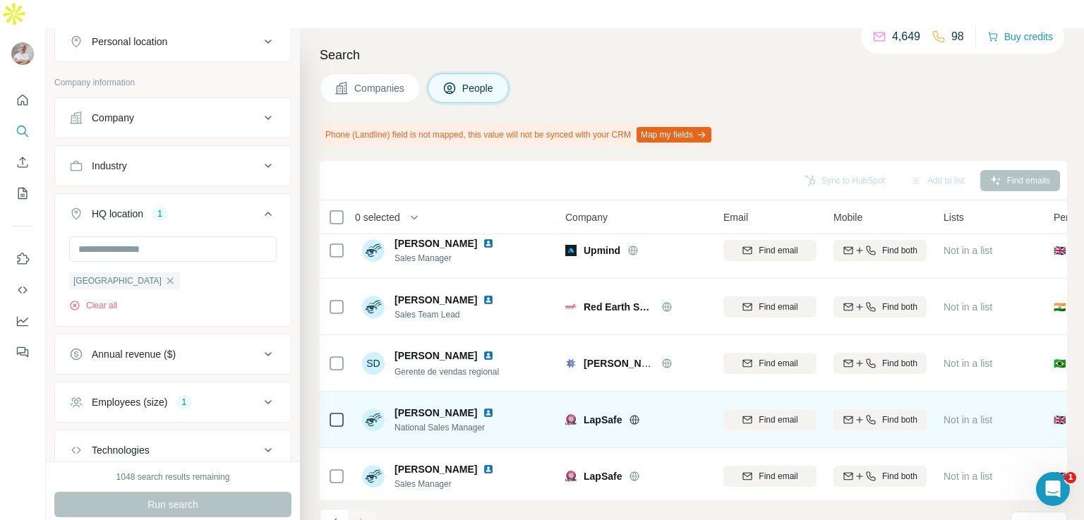
click at [633, 414] on icon at bounding box center [634, 419] width 11 height 11
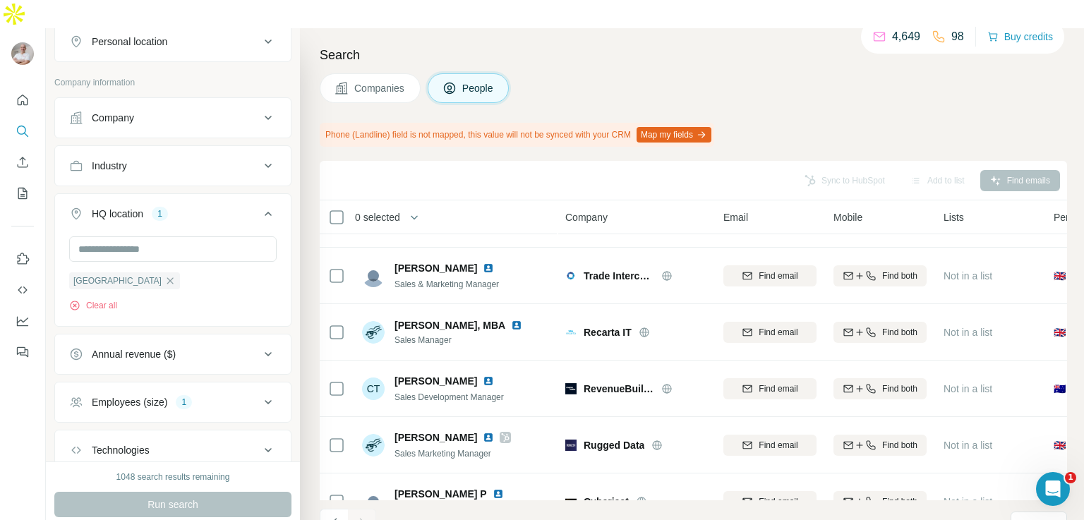
scroll to position [0, 0]
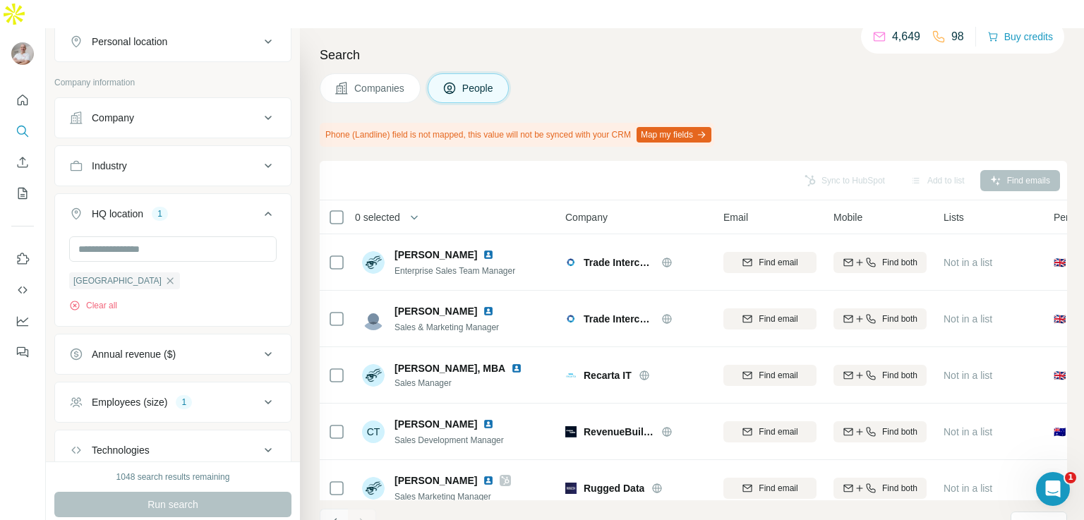
click at [331, 516] on icon "Navigate to previous page" at bounding box center [334, 523] width 14 height 14
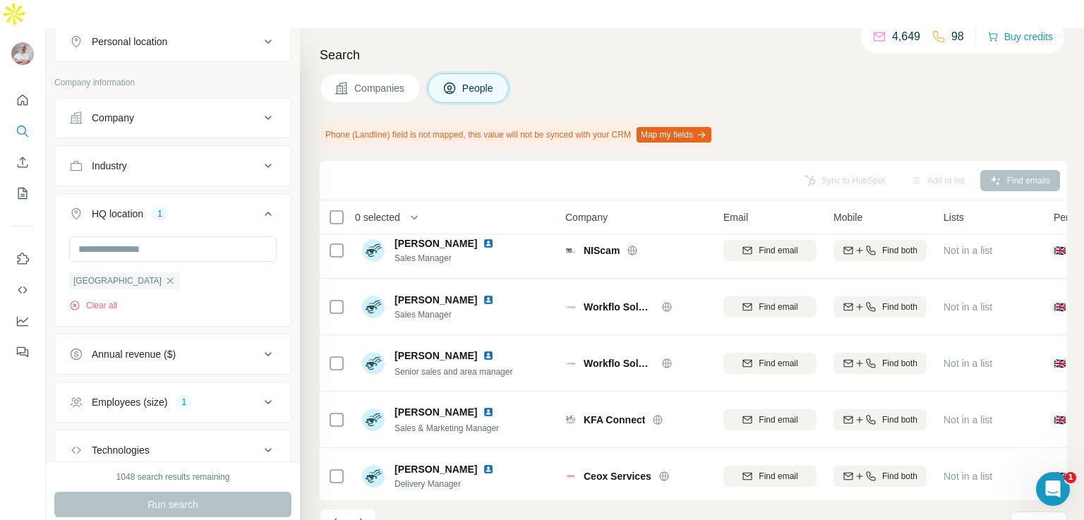
scroll to position [864, 0]
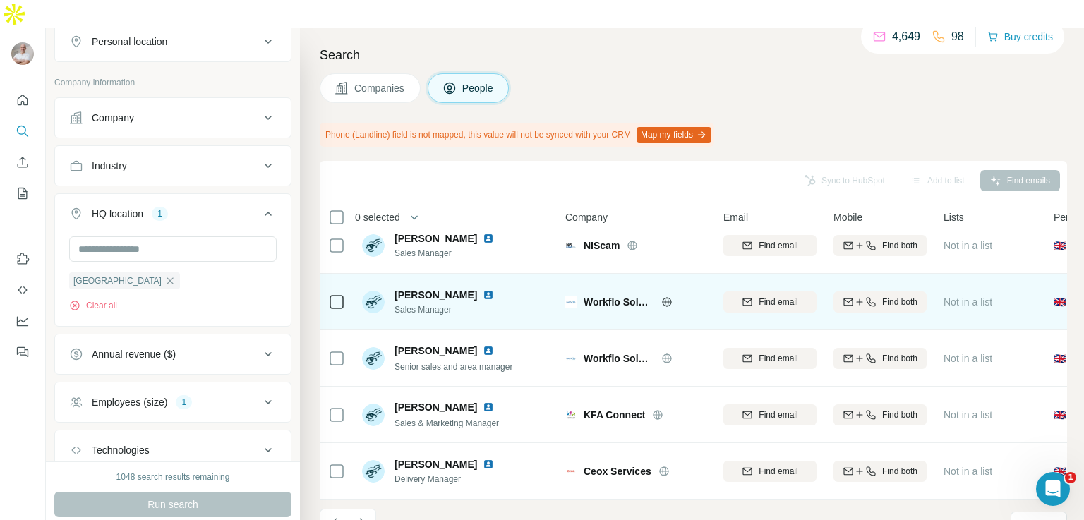
click at [667, 296] on icon at bounding box center [666, 301] width 11 height 11
click at [483, 289] on img at bounding box center [488, 294] width 11 height 11
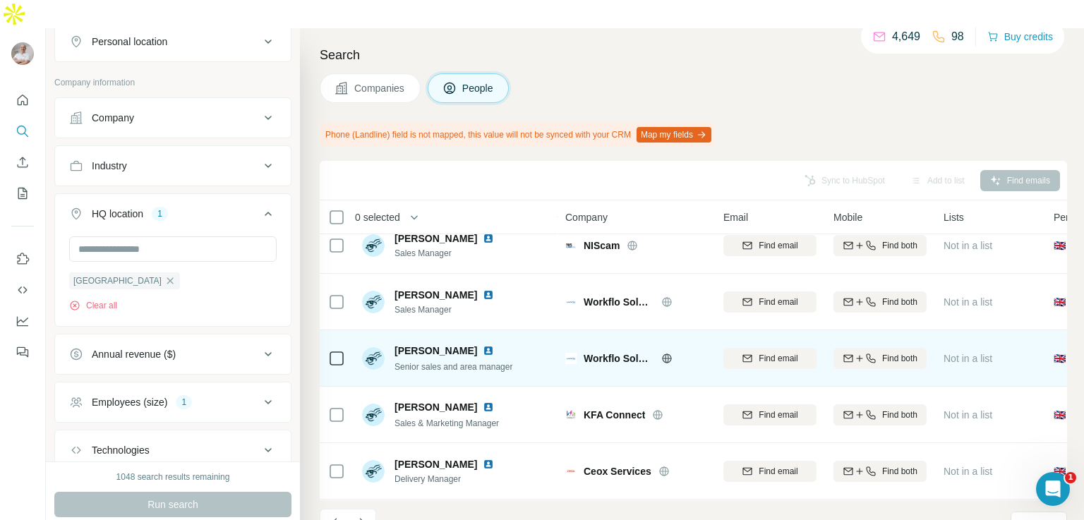
click at [483, 345] on img at bounding box center [488, 350] width 11 height 11
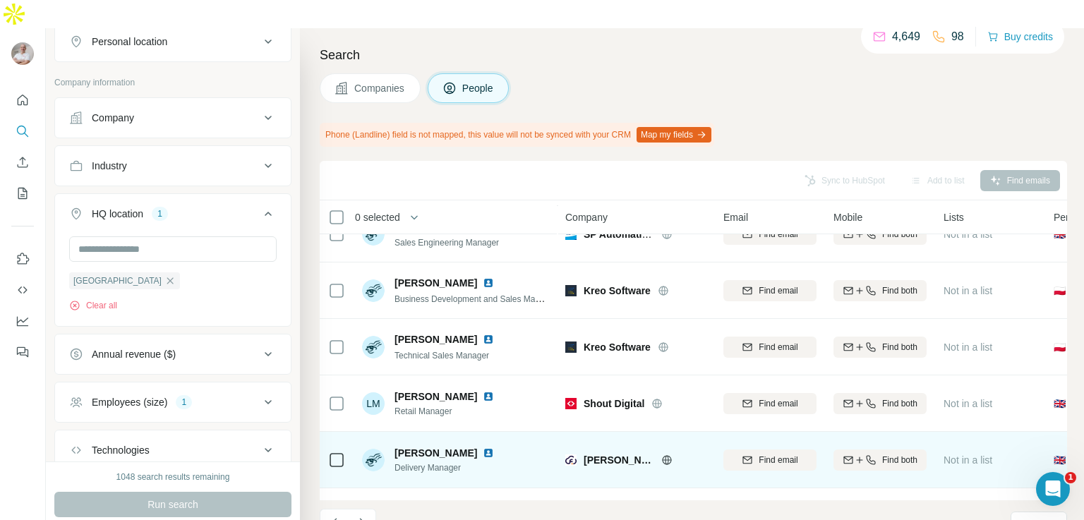
scroll to position [592, 0]
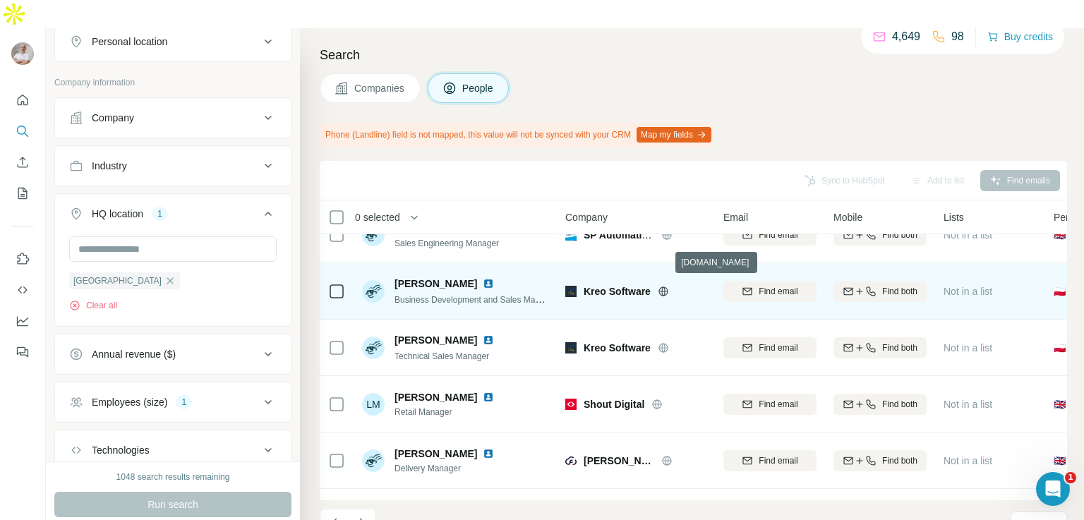
click at [659, 286] on icon at bounding box center [663, 291] width 11 height 11
click at [486, 278] on img at bounding box center [488, 283] width 11 height 11
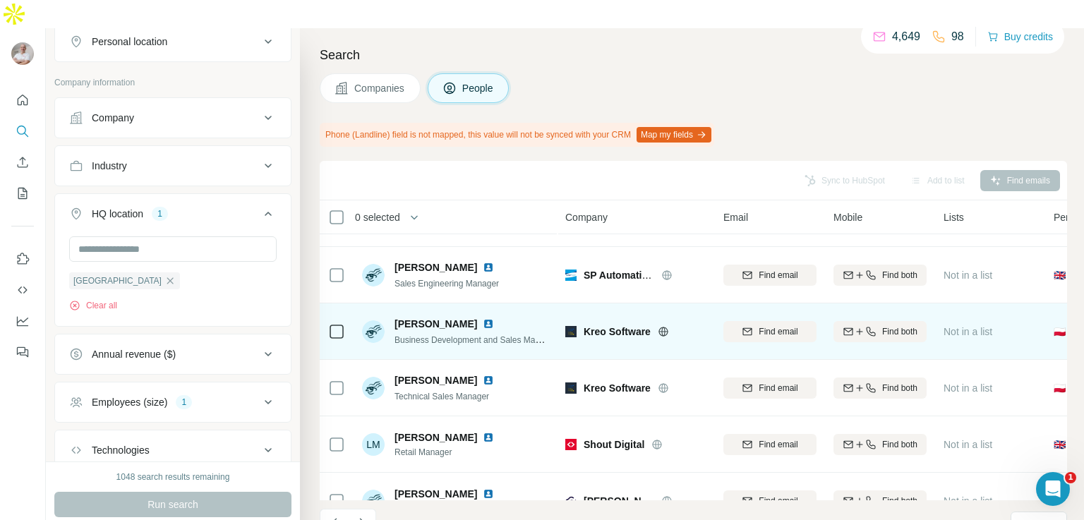
scroll to position [549, 0]
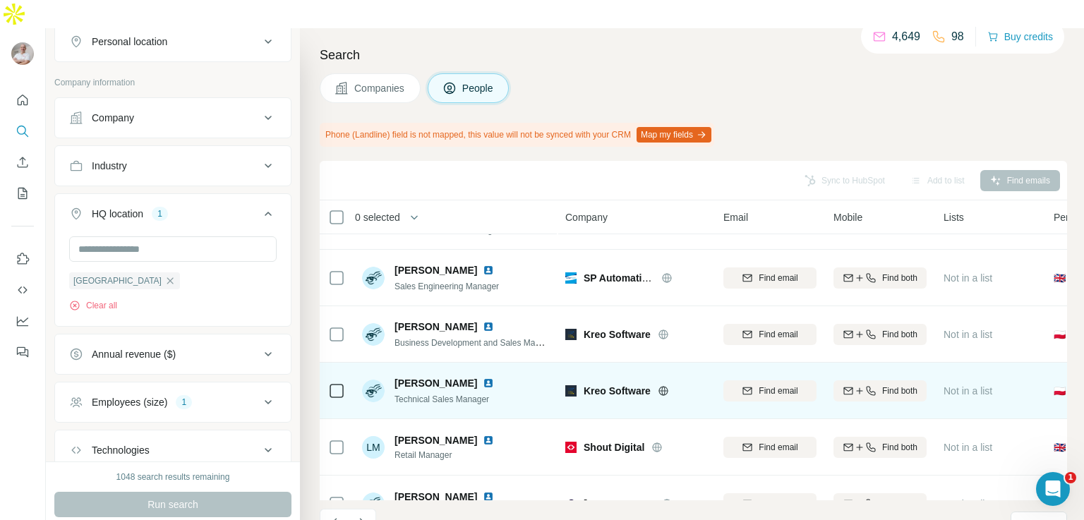
click at [493, 378] on img at bounding box center [488, 383] width 11 height 11
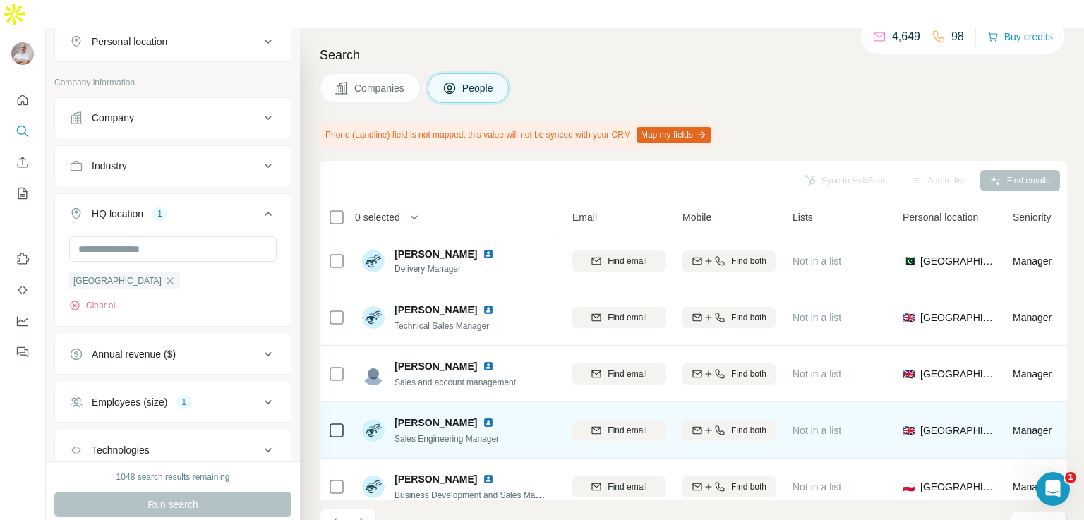
scroll to position [414, 0]
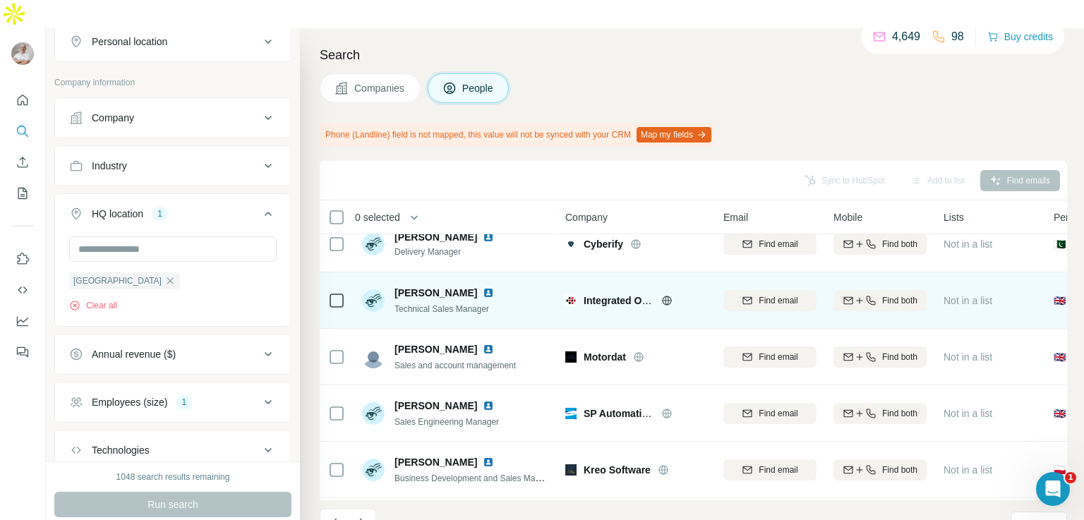
click at [483, 287] on img at bounding box center [488, 292] width 11 height 11
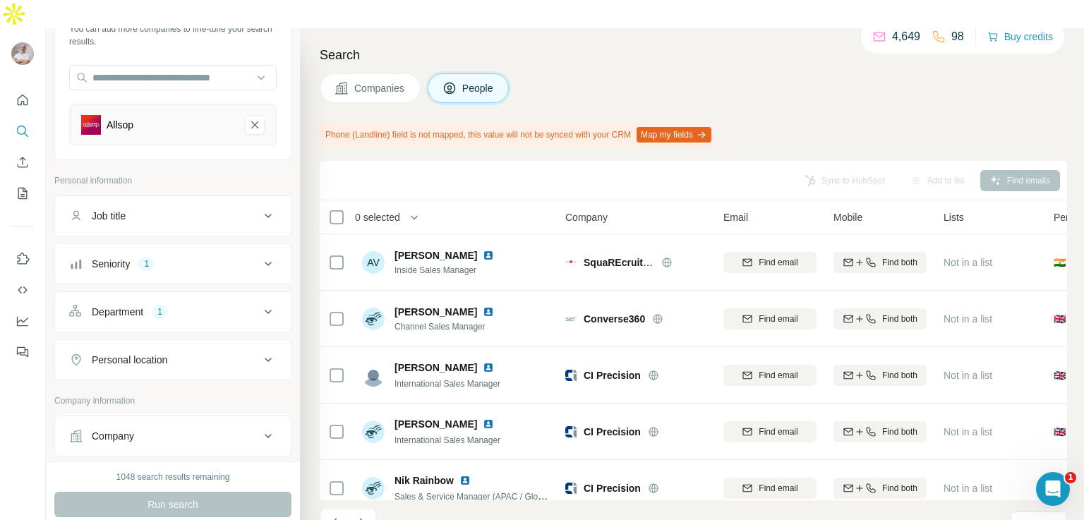
scroll to position [110, 0]
click at [217, 258] on div "Seniority 1" at bounding box center [164, 265] width 191 height 14
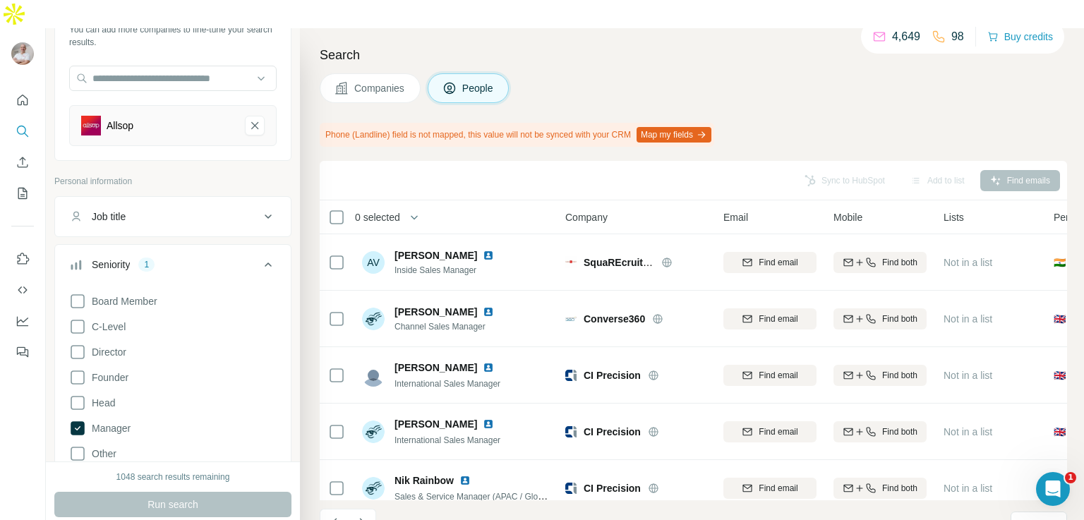
click at [260, 208] on icon at bounding box center [268, 216] width 17 height 17
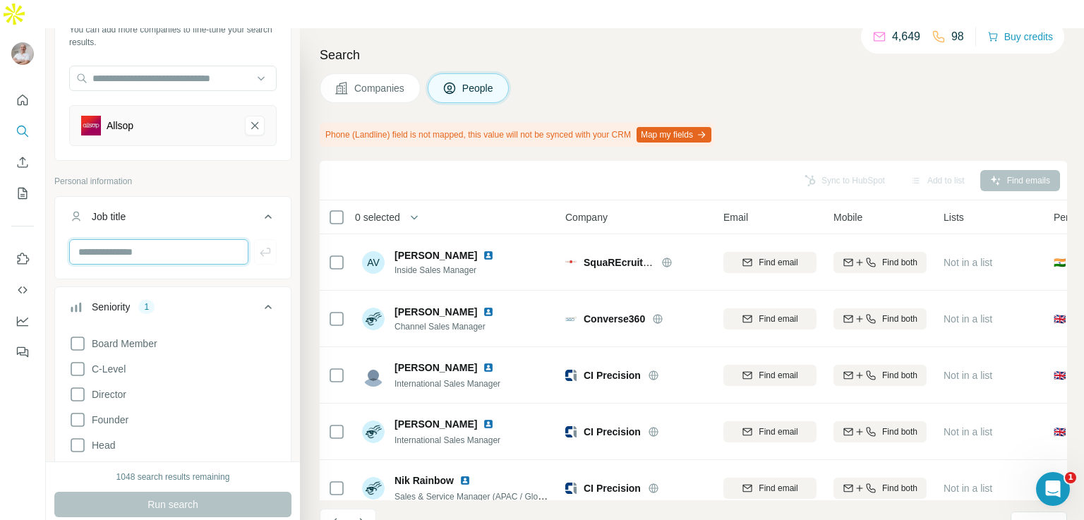
click at [179, 239] on input "text" at bounding box center [158, 251] width 179 height 25
type input "**********"
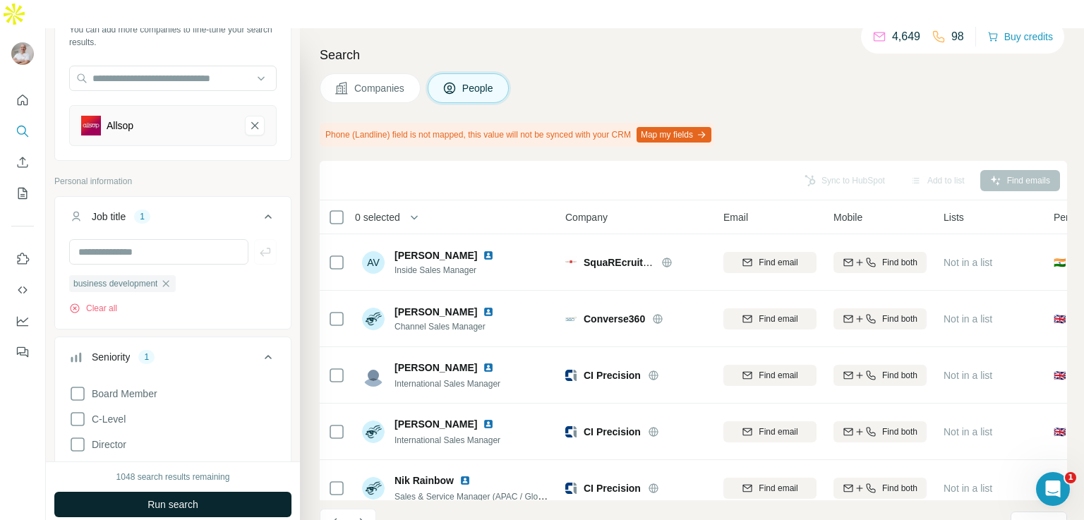
click at [187, 498] on span "Run search" at bounding box center [173, 505] width 51 height 14
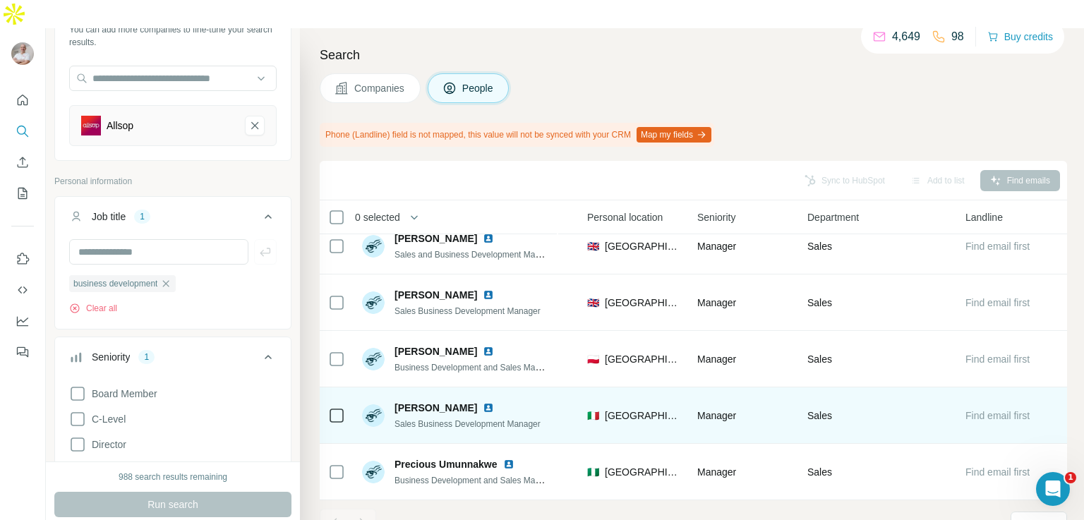
scroll to position [0, 473]
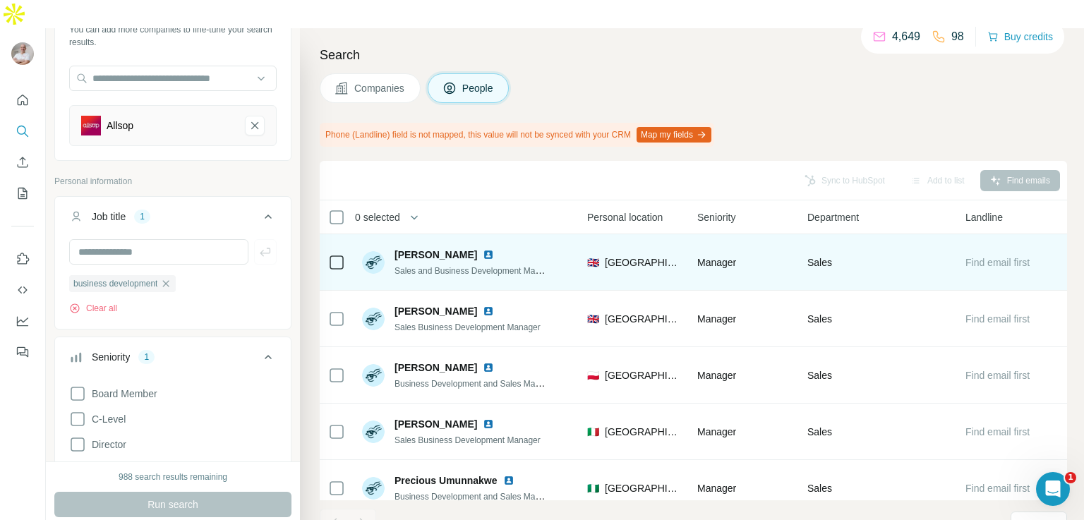
click at [483, 249] on img at bounding box center [488, 254] width 11 height 11
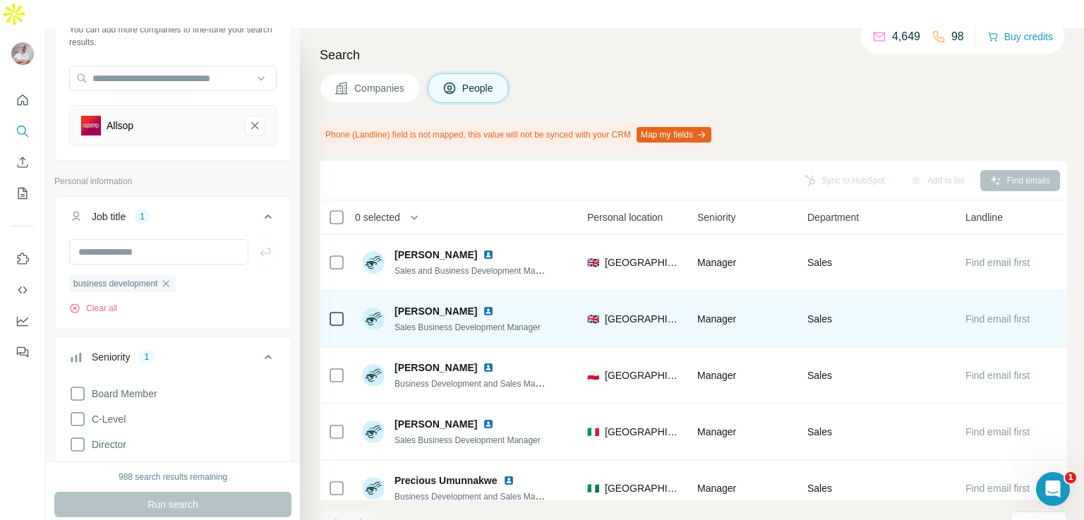
click at [483, 306] on img at bounding box center [488, 311] width 11 height 11
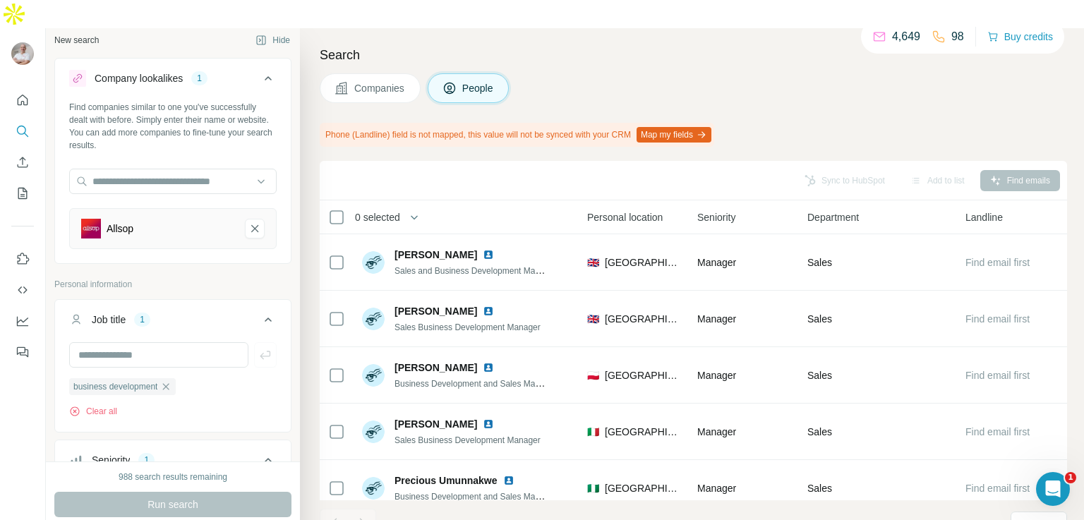
scroll to position [0, 0]
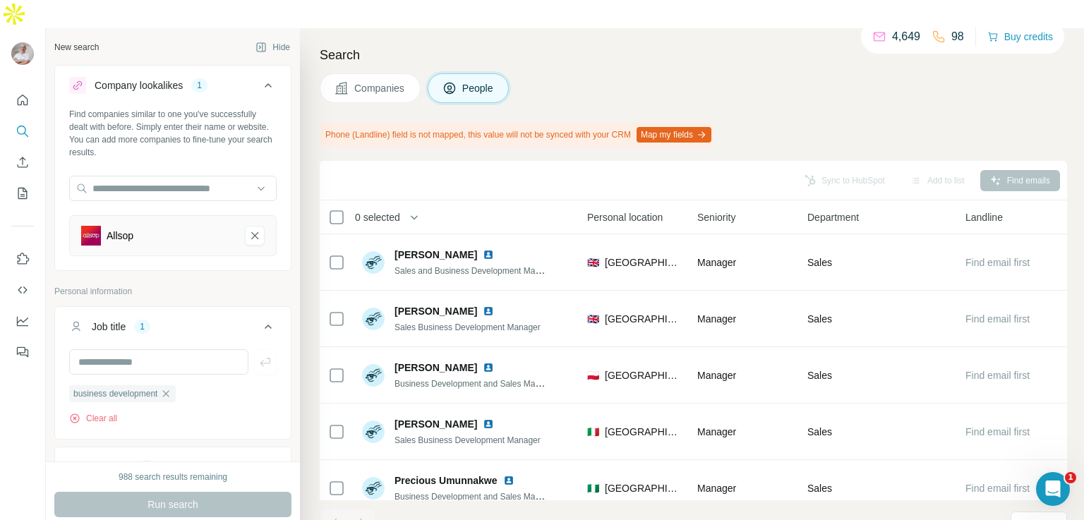
click at [377, 81] on span "Companies" at bounding box center [380, 88] width 52 height 14
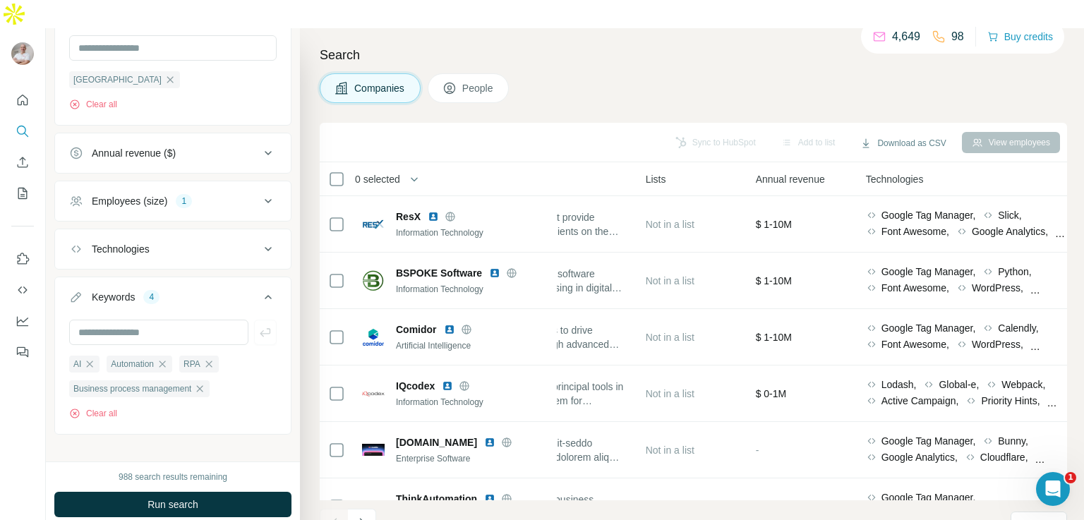
scroll to position [412, 0]
click at [260, 191] on icon at bounding box center [268, 199] width 17 height 17
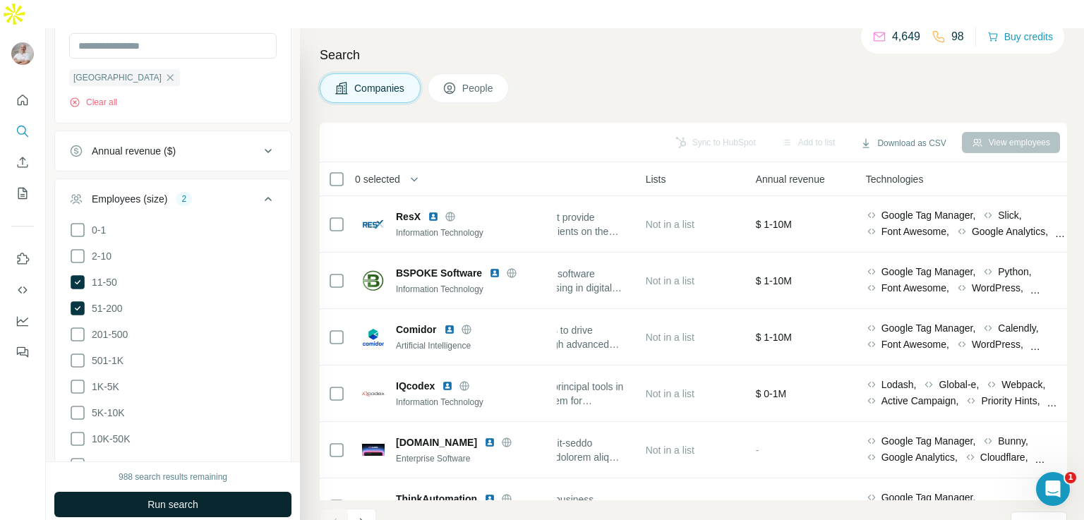
click at [182, 498] on span "Run search" at bounding box center [173, 505] width 51 height 14
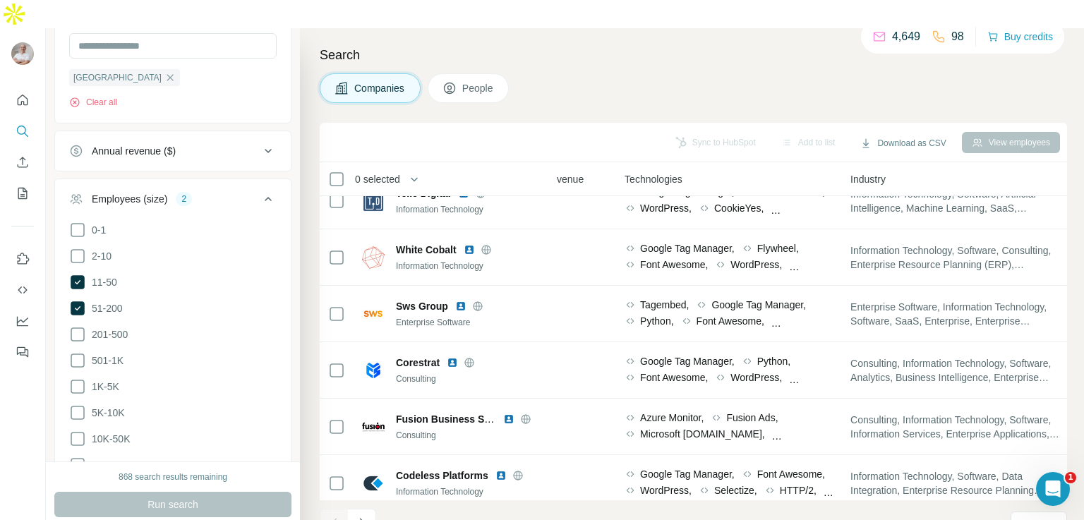
scroll to position [498, 724]
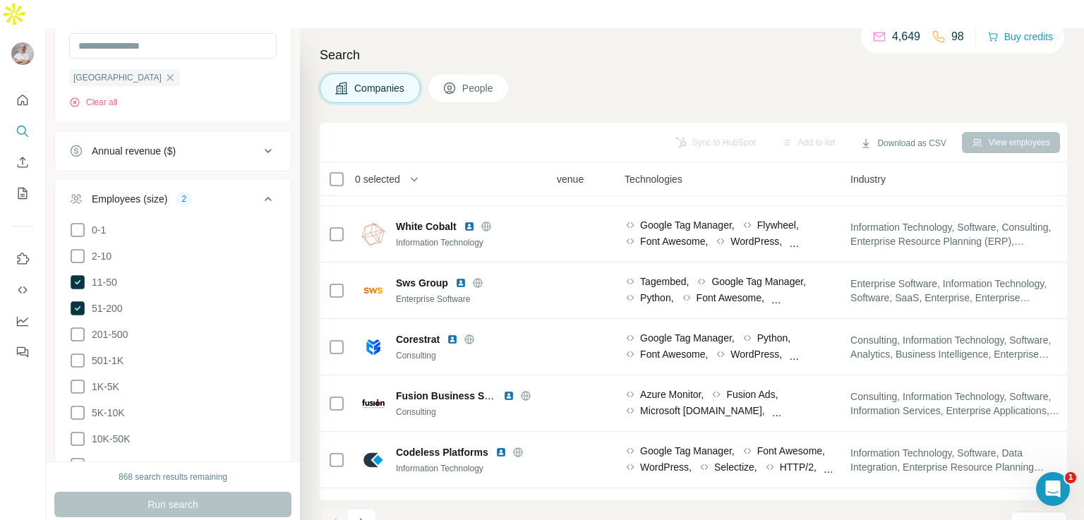
click at [485, 81] on span "People" at bounding box center [478, 88] width 32 height 14
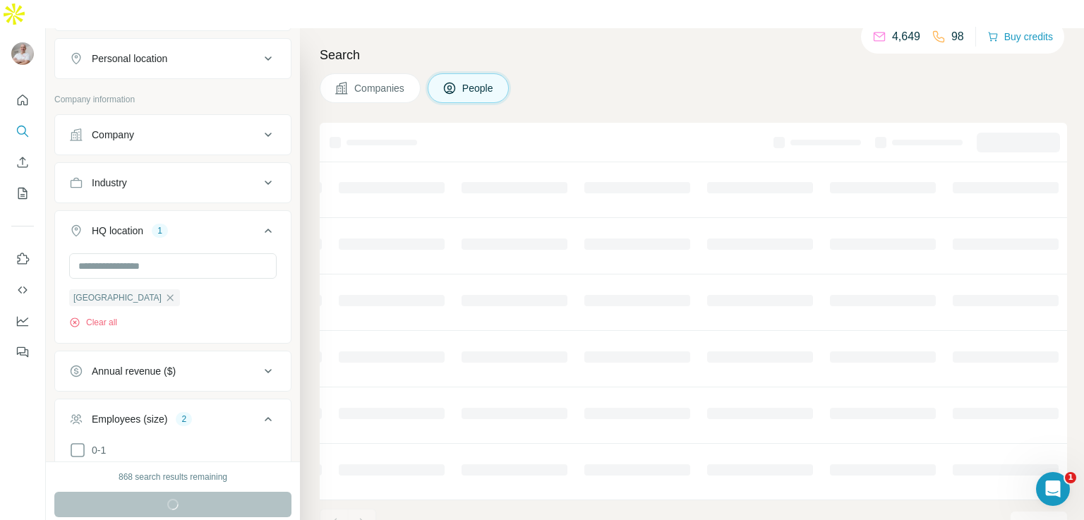
scroll to position [631, 0]
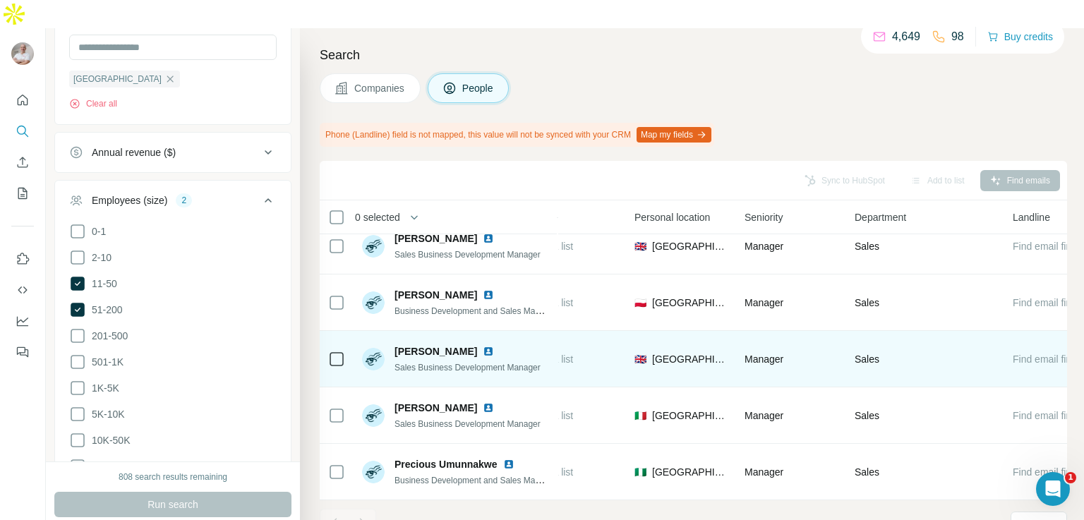
scroll to position [79, 0]
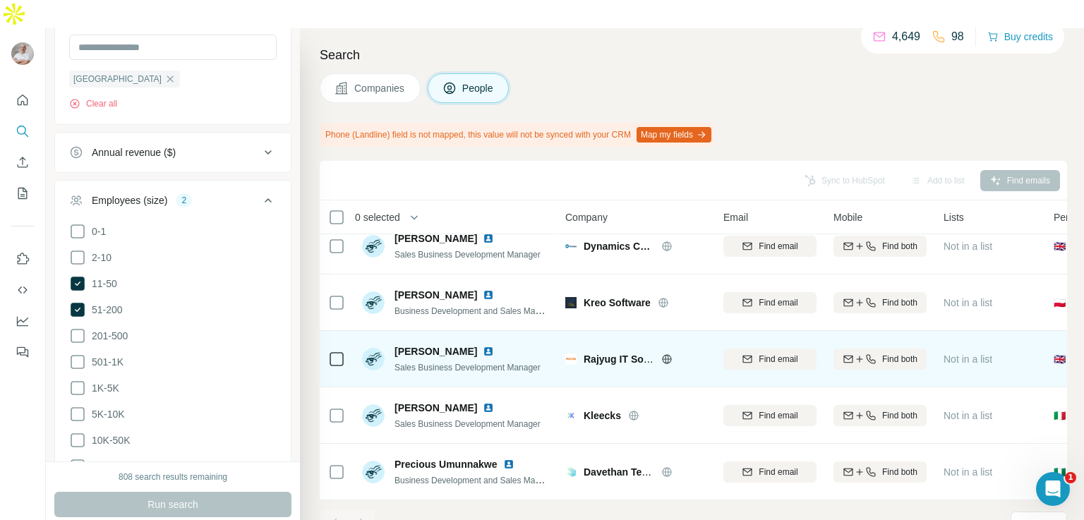
click at [483, 346] on img at bounding box center [488, 351] width 11 height 11
